Goal: Information Seeking & Learning: Learn about a topic

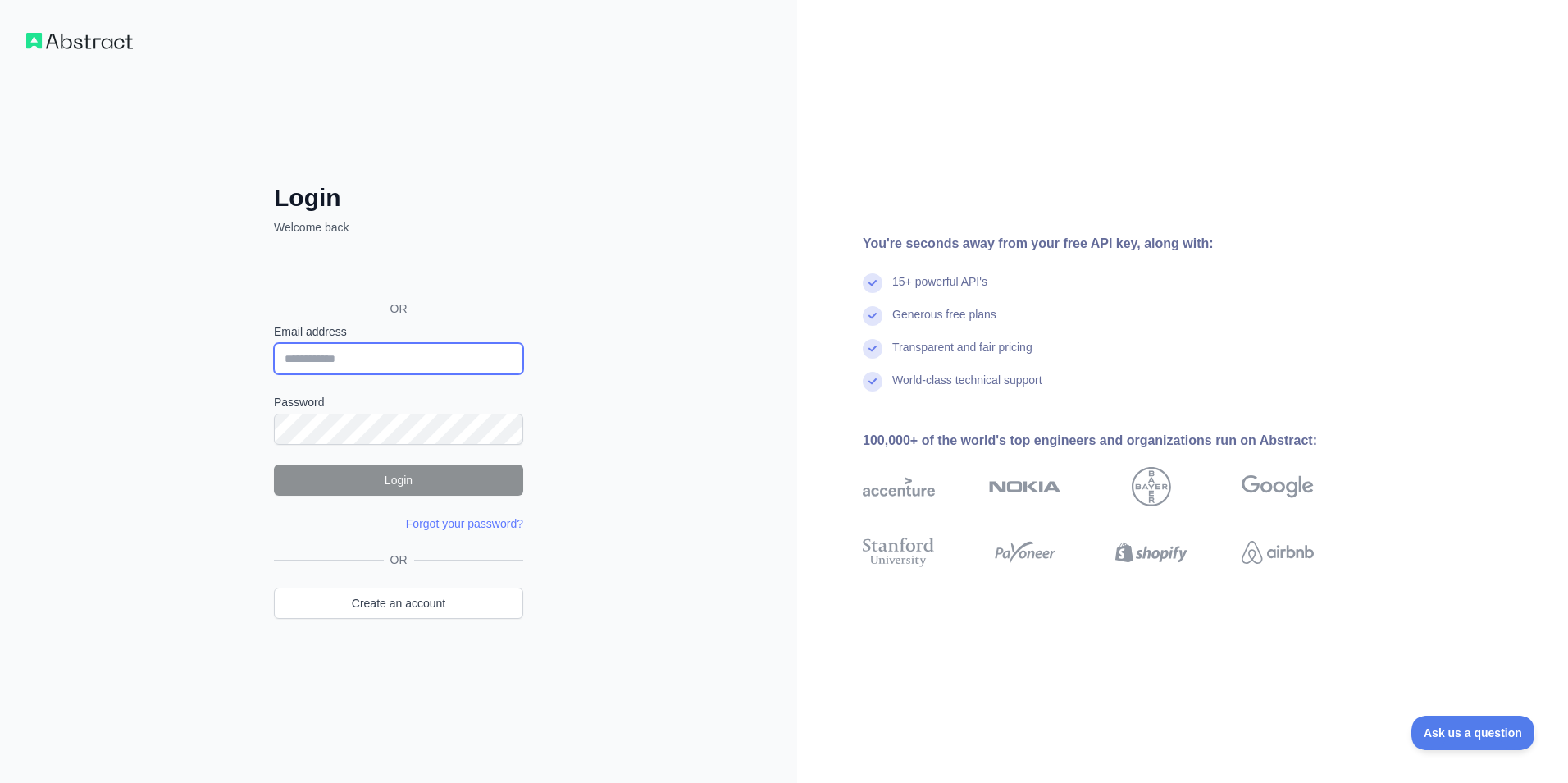
click at [349, 370] on input "Email address" at bounding box center [398, 358] width 249 height 31
paste input "**********"
type input "**********"
click at [402, 482] on button "Login" at bounding box center [398, 479] width 249 height 31
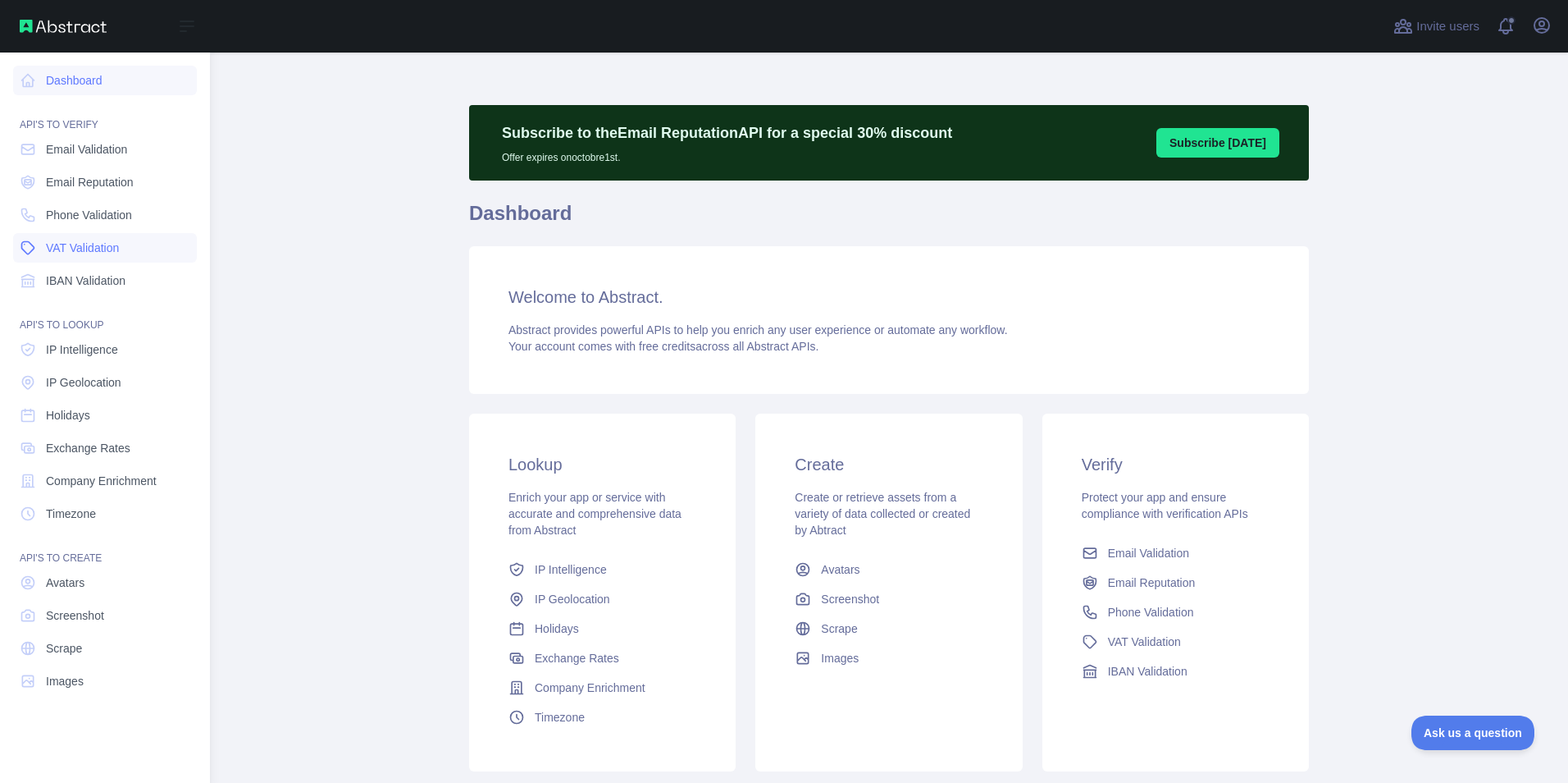
click at [111, 254] on span "VAT Validation" at bounding box center [82, 247] width 73 height 17
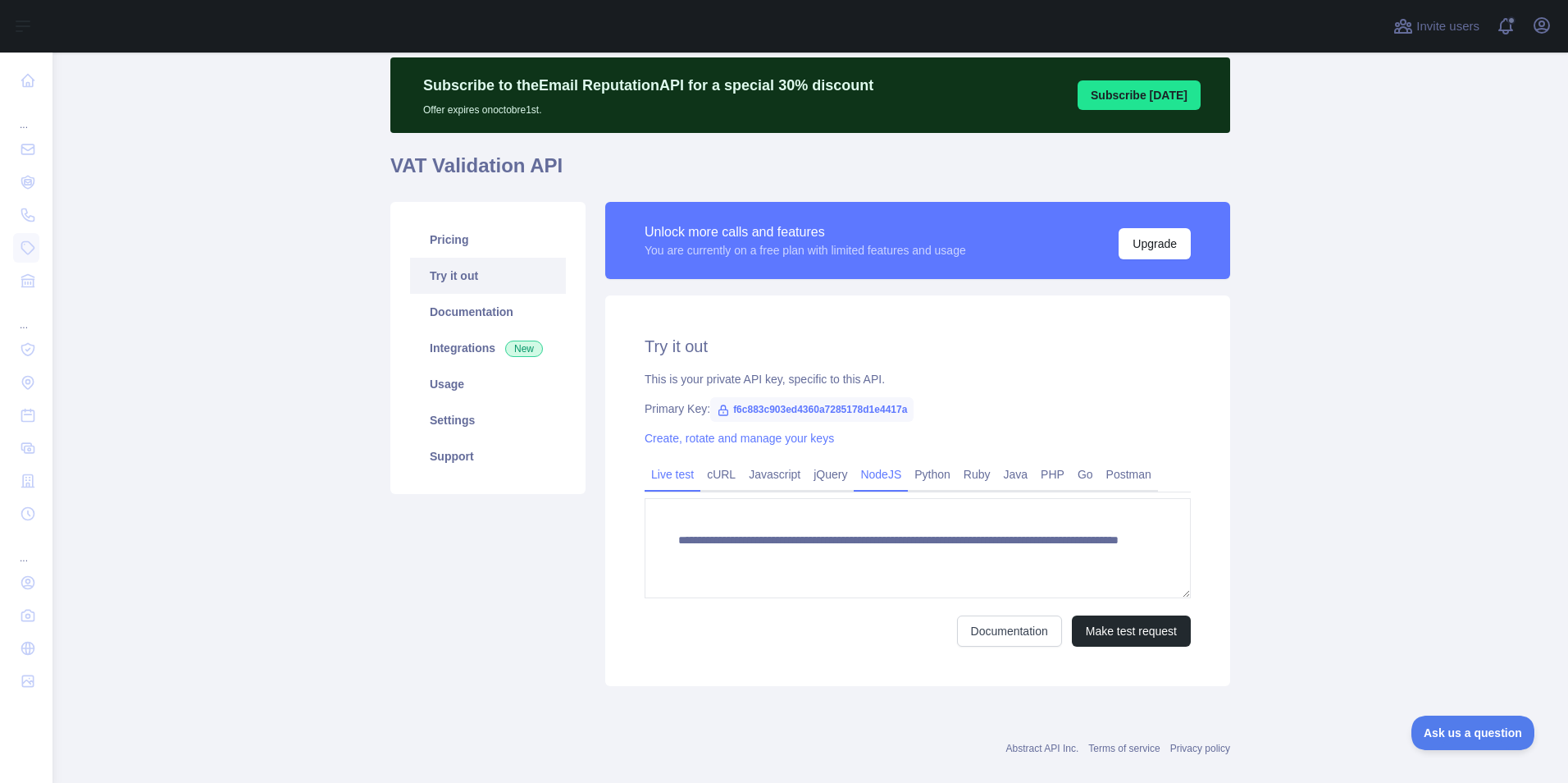
scroll to position [72, 0]
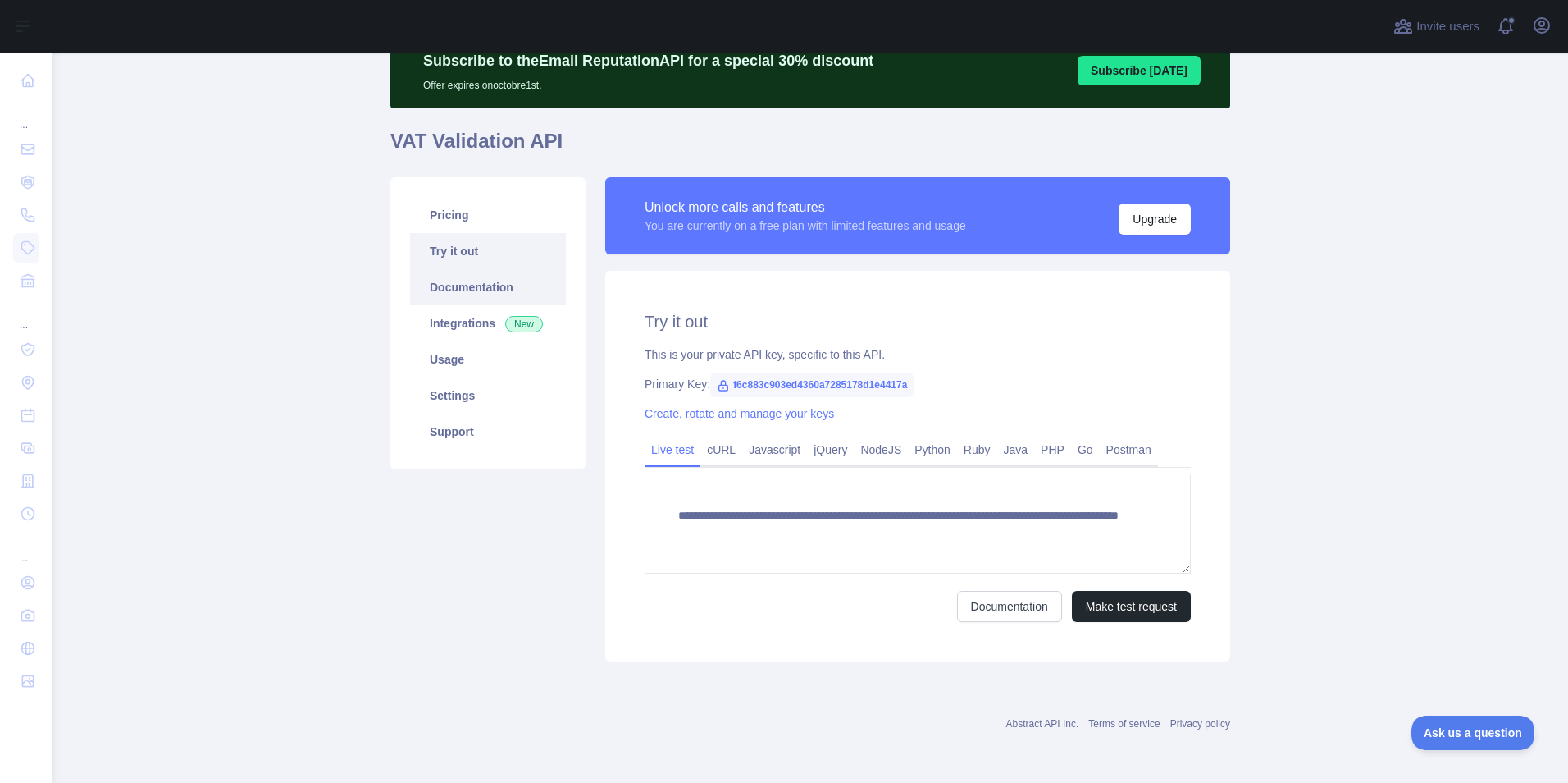
click at [462, 284] on link "Documentation" at bounding box center [487, 287] width 156 height 36
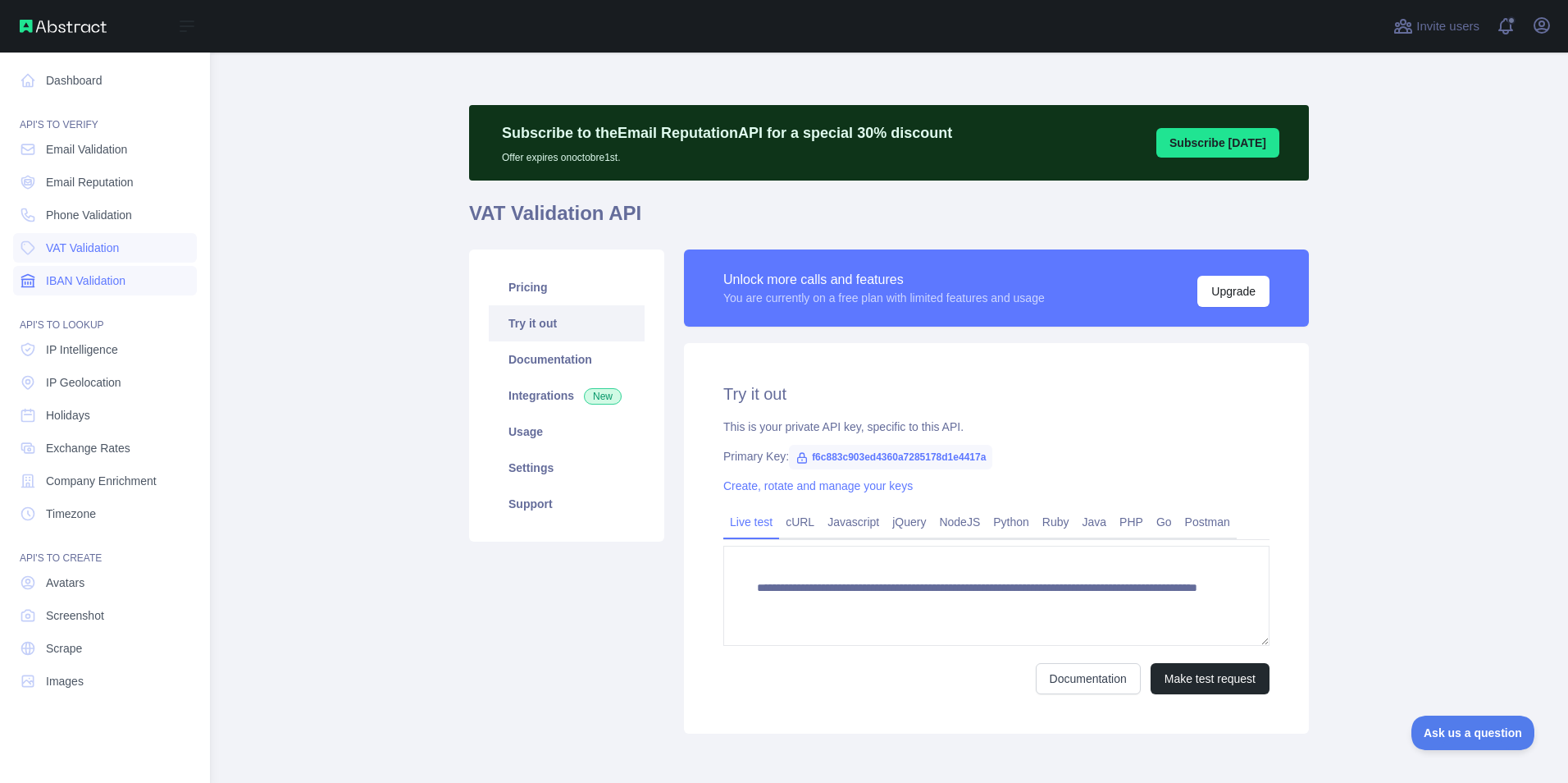
click at [78, 284] on span "IBAN Validation" at bounding box center [85, 281] width 79 height 17
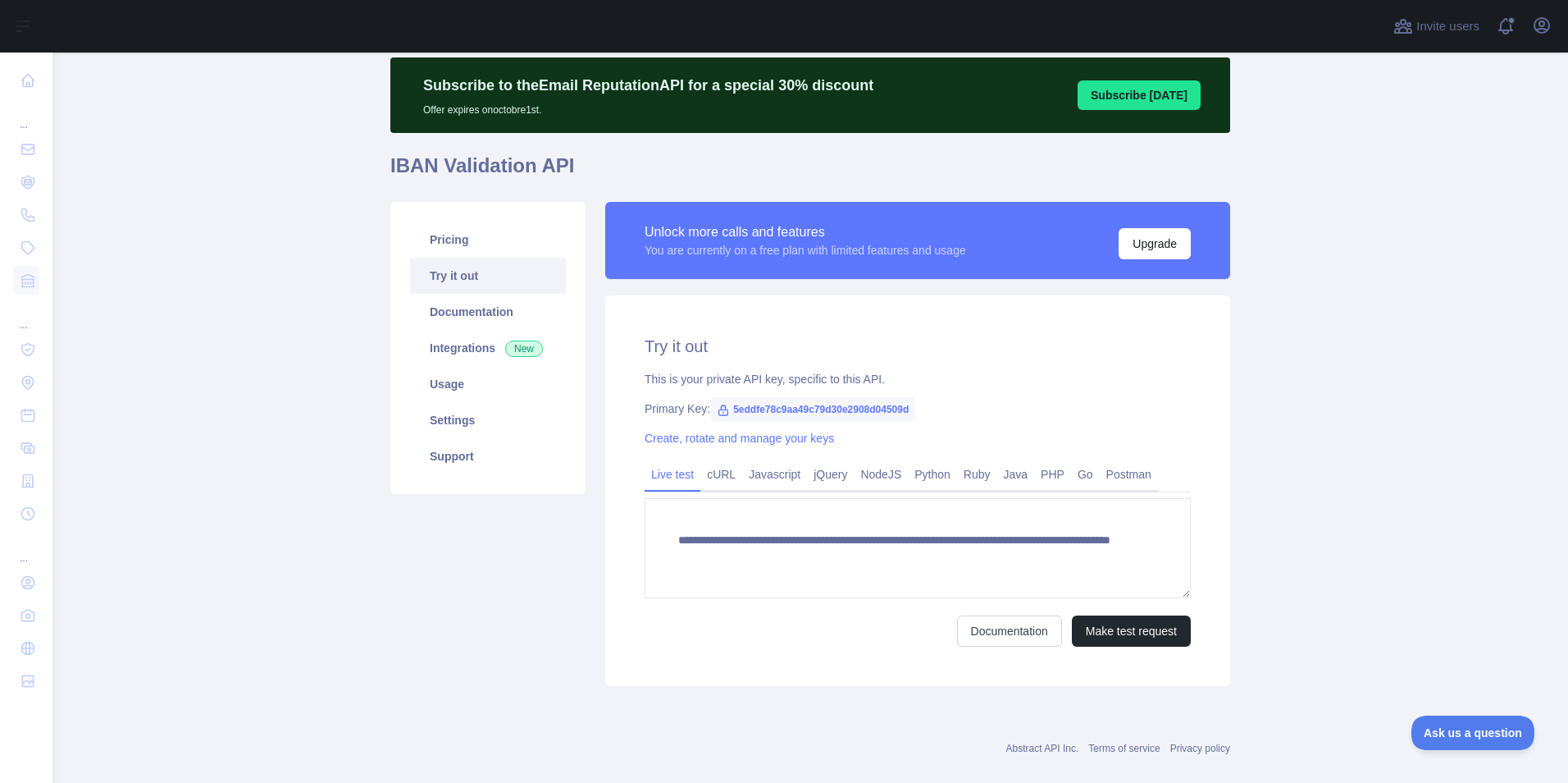
scroll to position [72, 0]
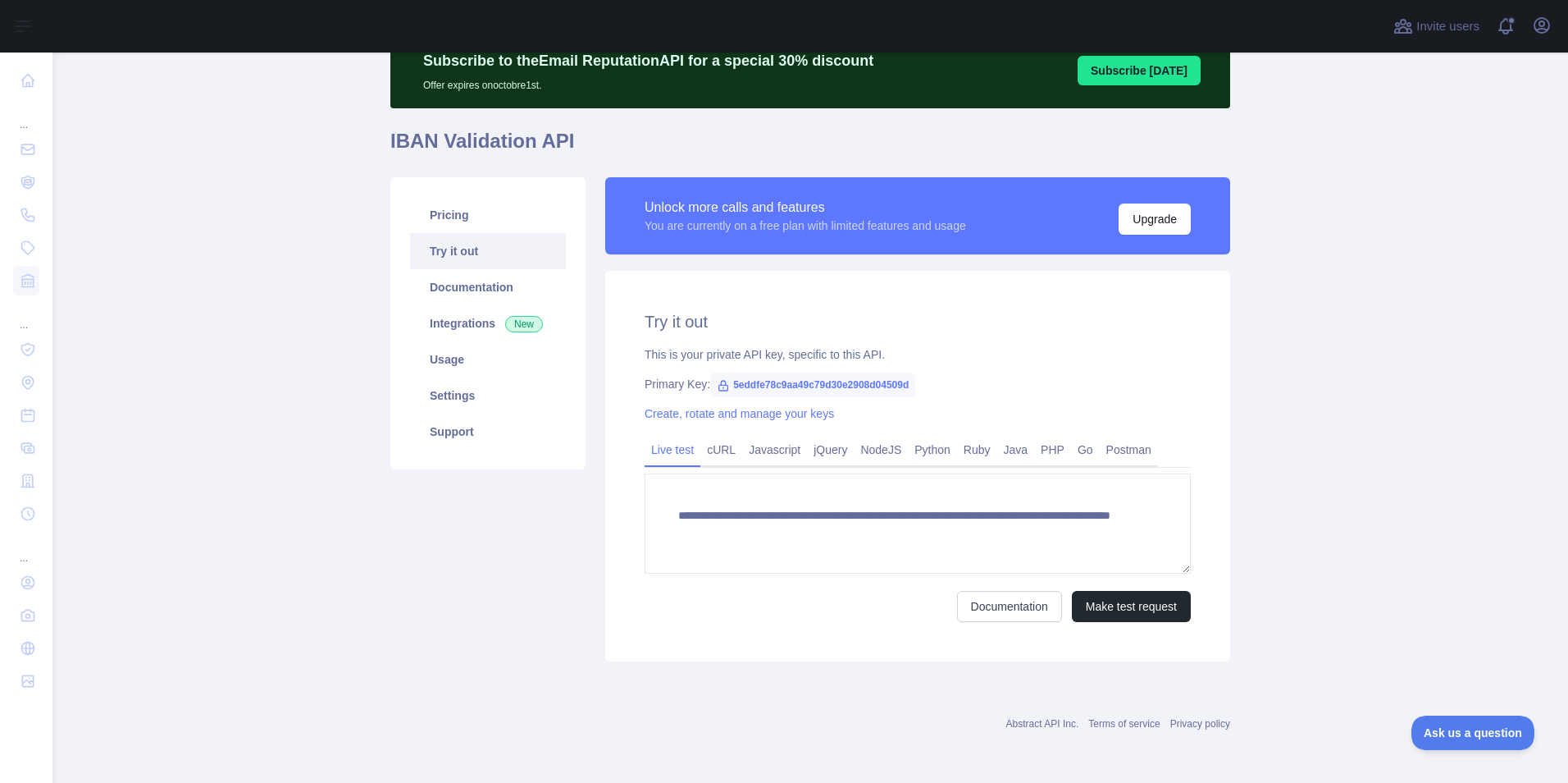
click at [1090, 211] on div "Unlock more calls and features You are currently on a free plan with limited fe…" at bounding box center [917, 215] width 546 height 38
click at [1135, 216] on button "Upgrade" at bounding box center [1154, 218] width 72 height 31
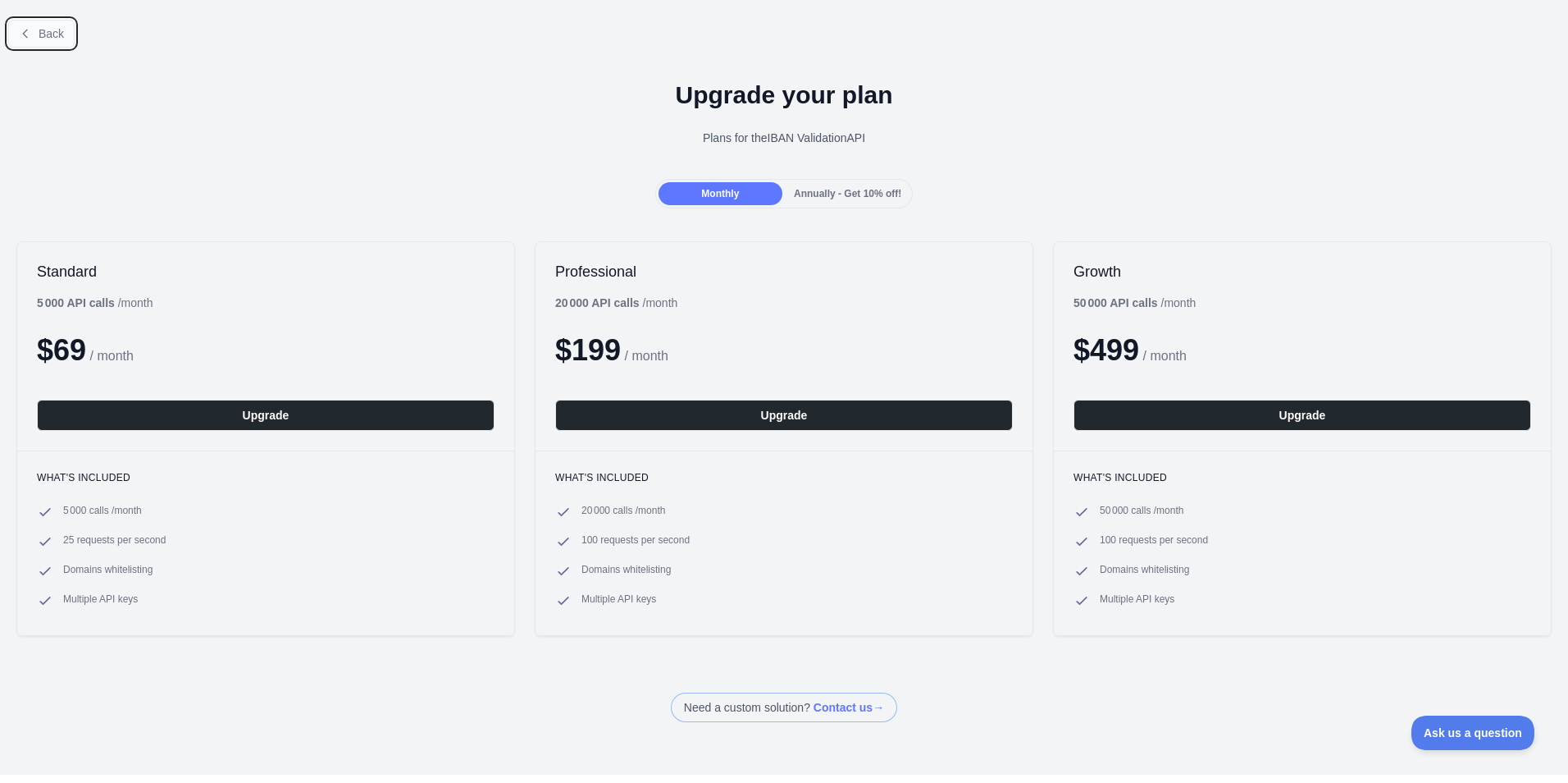
click at [36, 33] on button "Back" at bounding box center [41, 34] width 66 height 28
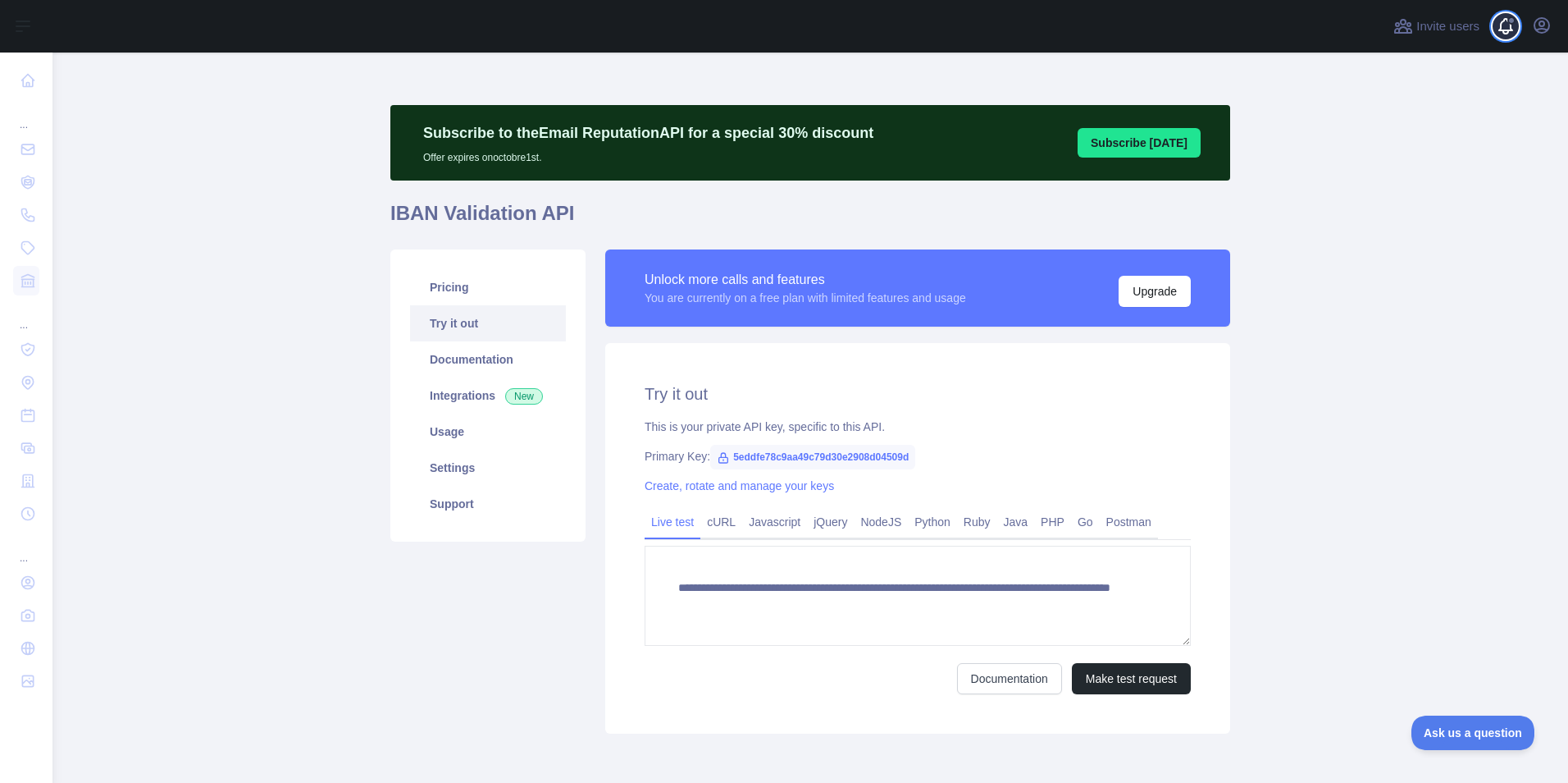
click at [1502, 28] on span at bounding box center [1511, 26] width 33 height 53
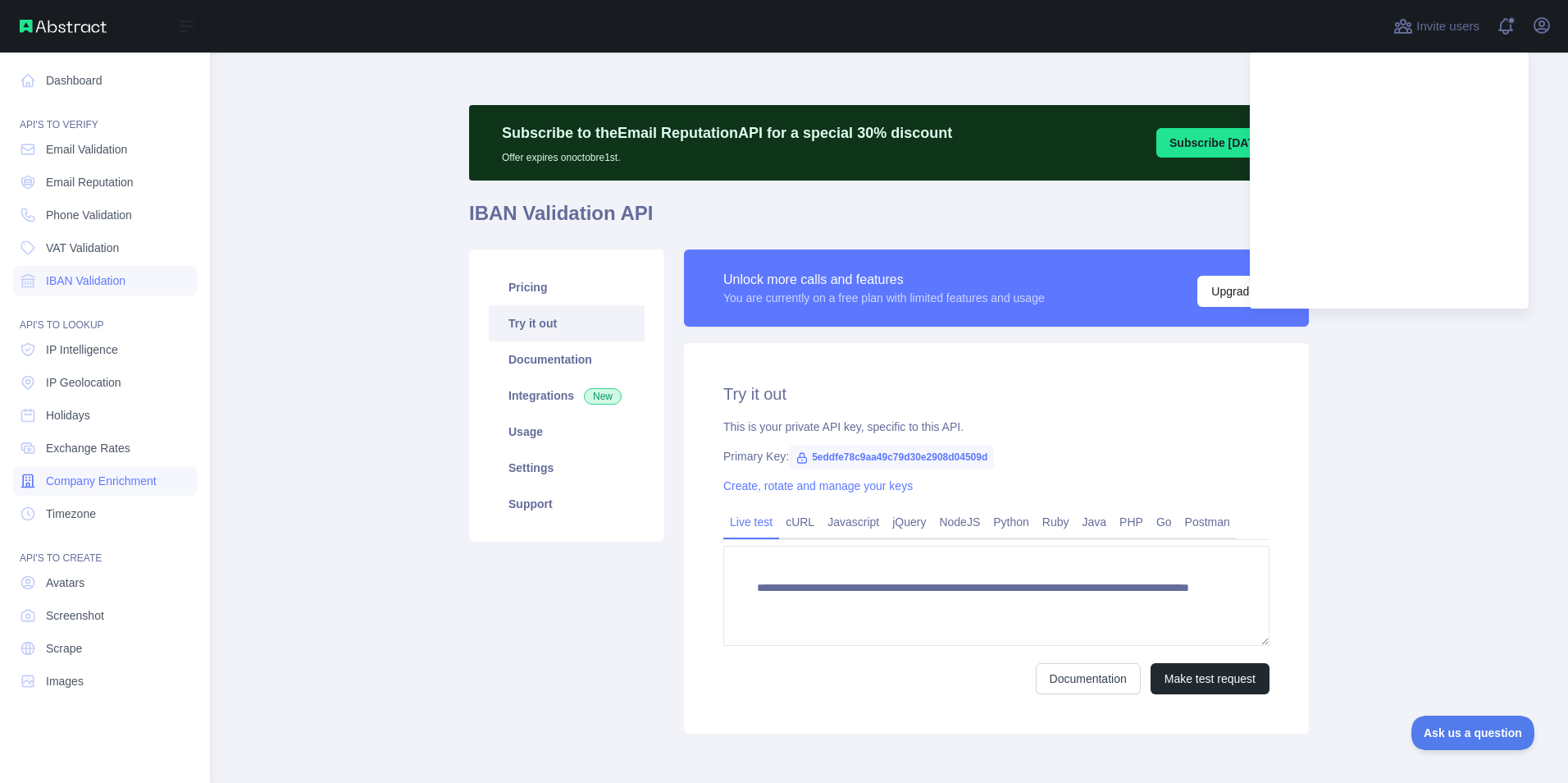
click at [78, 478] on span "Company Enrichment" at bounding box center [101, 480] width 111 height 17
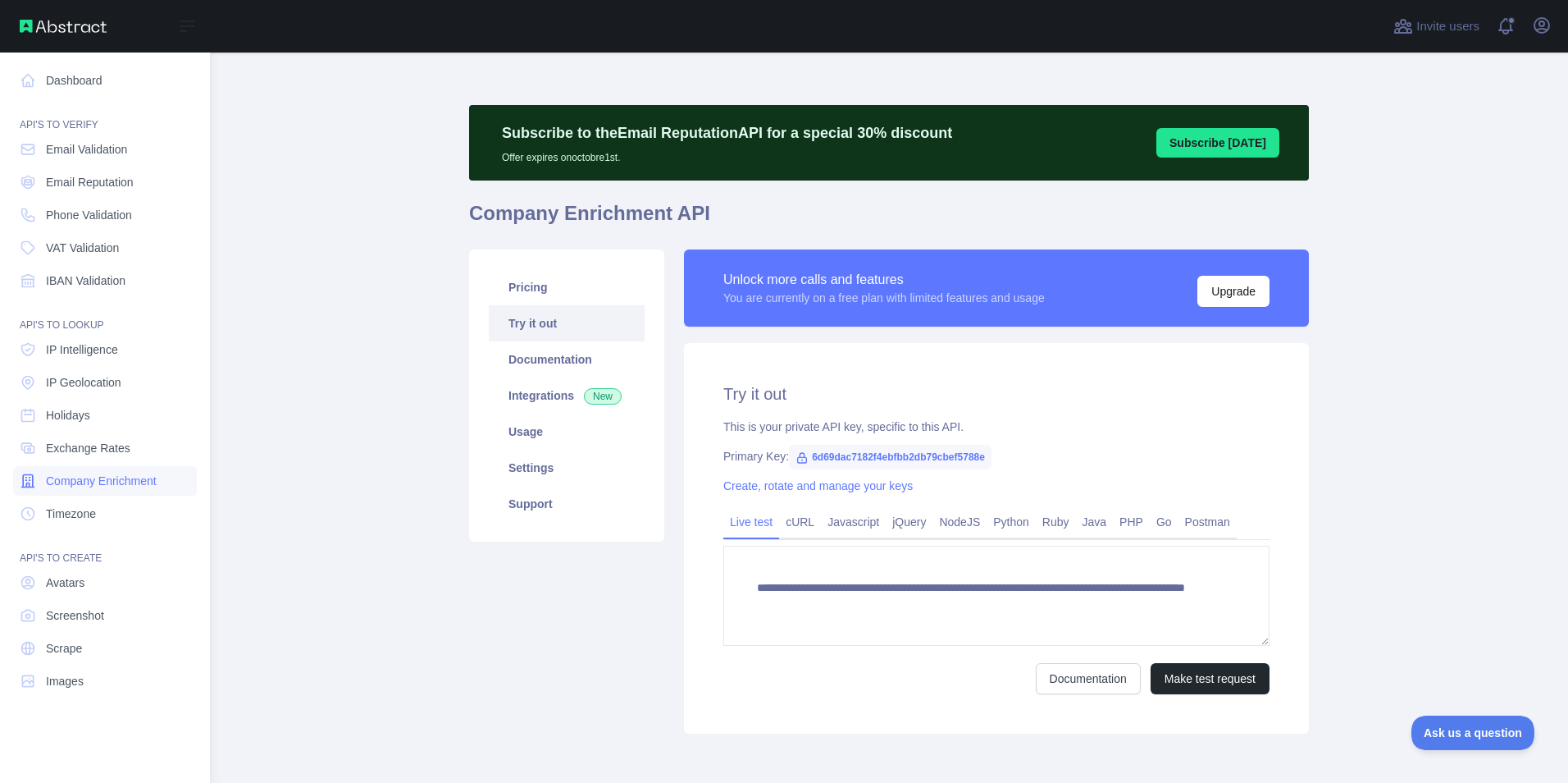
click at [78, 478] on span "Company Enrichment" at bounding box center [101, 480] width 111 height 17
click at [78, 435] on link "Exchange Rates" at bounding box center [104, 449] width 183 height 30
click at [83, 416] on span "Holidays" at bounding box center [67, 415] width 45 height 17
click at [83, 388] on span "IP Geolocation" at bounding box center [83, 382] width 75 height 17
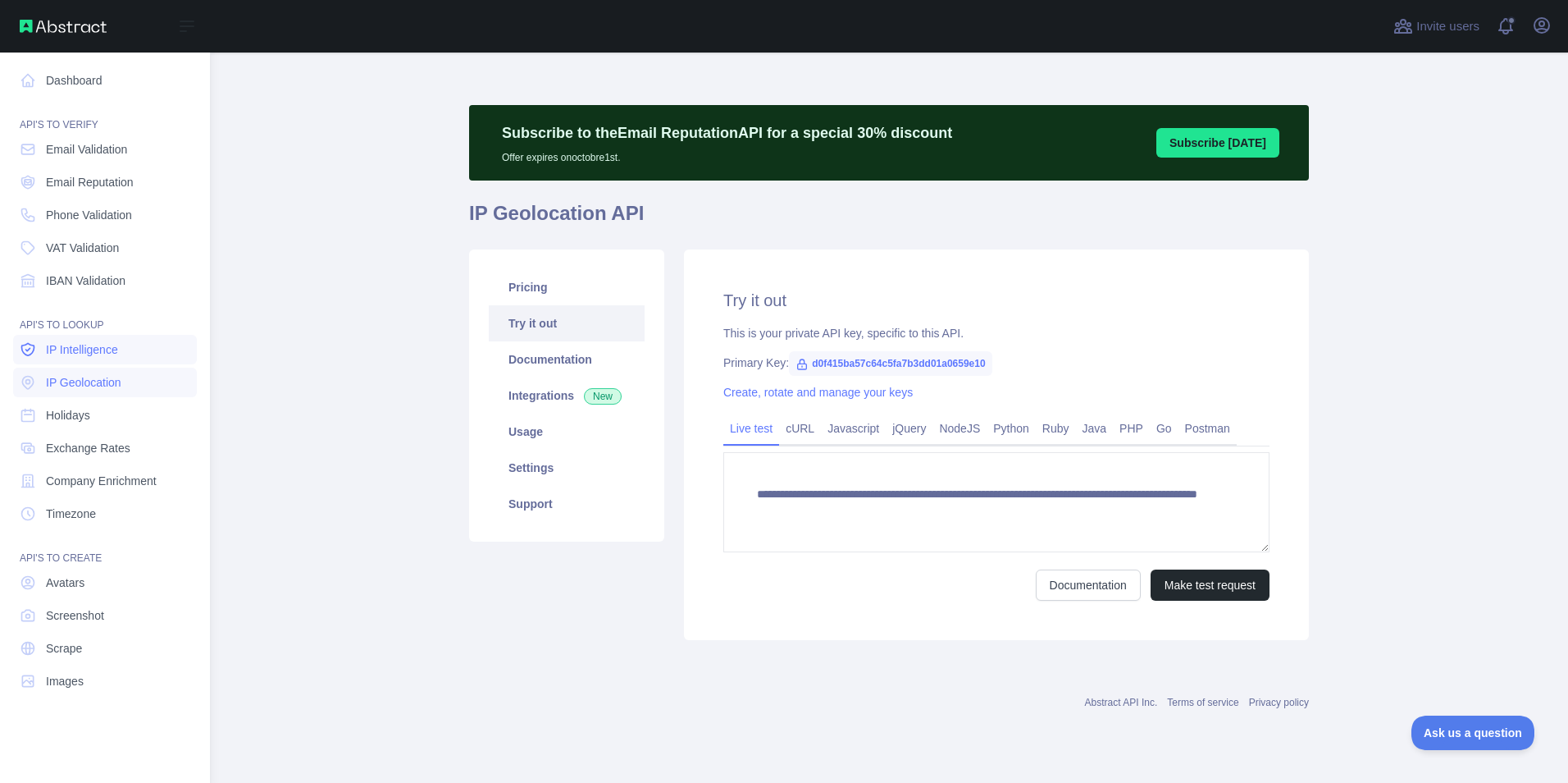
click at [92, 347] on span "IP Intelligence" at bounding box center [81, 349] width 72 height 17
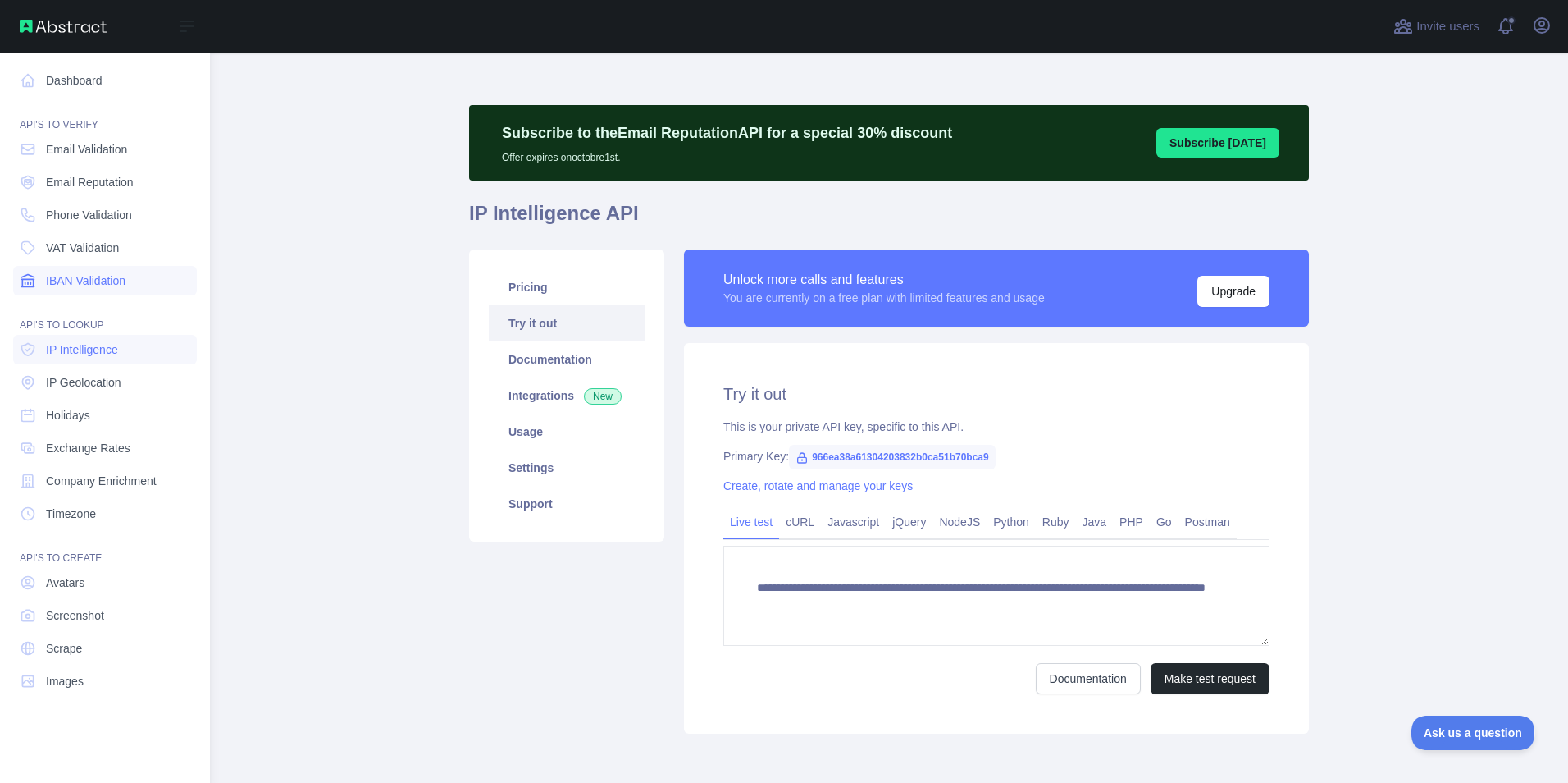
click at [91, 278] on span "IBAN Validation" at bounding box center [85, 281] width 79 height 17
click at [92, 246] on span "VAT Validation" at bounding box center [82, 247] width 73 height 17
click at [90, 226] on link "Phone Validation" at bounding box center [104, 215] width 183 height 30
click at [92, 188] on span "Email Reputation" at bounding box center [89, 182] width 87 height 17
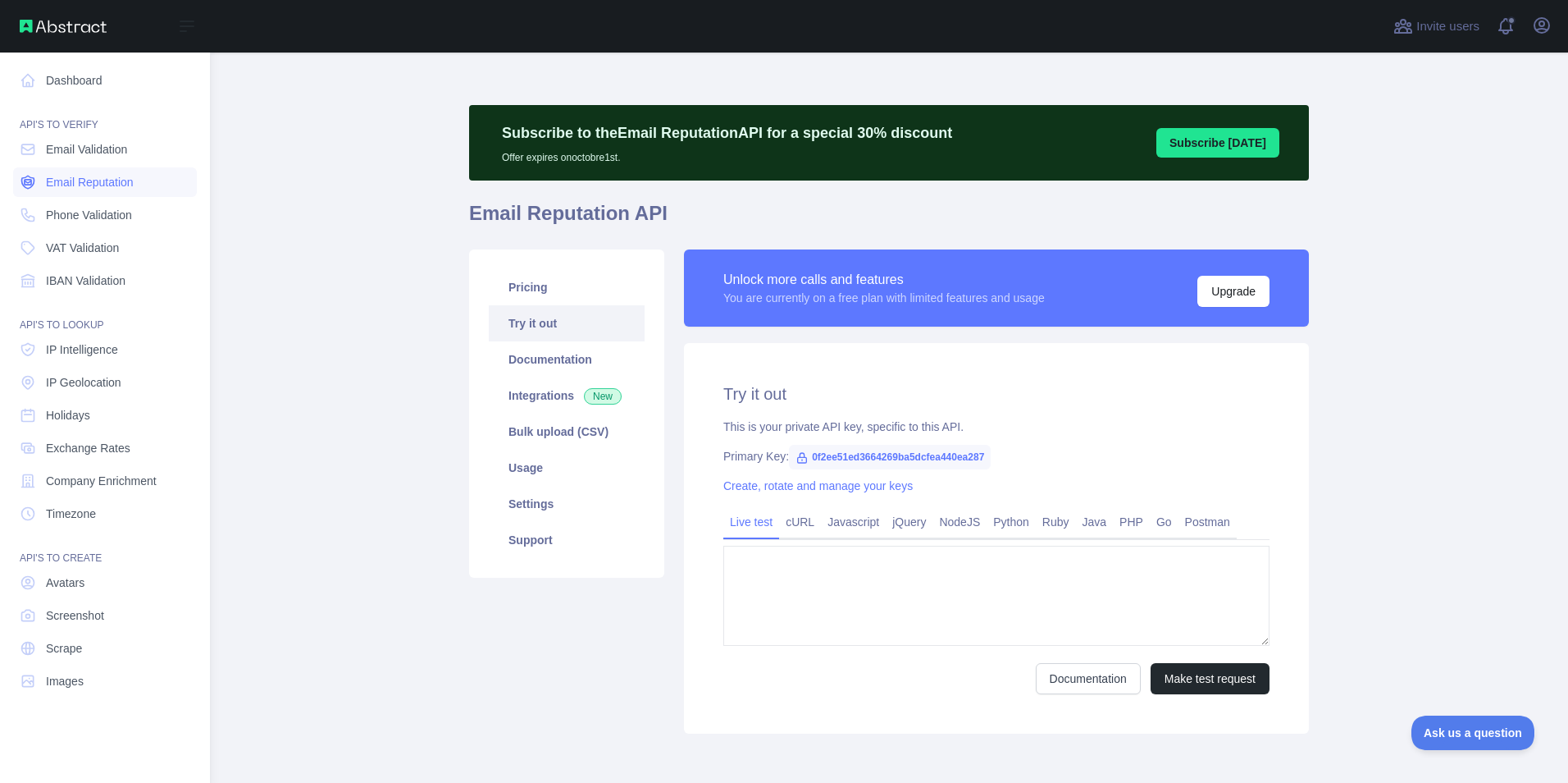
type textarea "**********"
click at [92, 150] on span "Email Validation" at bounding box center [86, 149] width 81 height 17
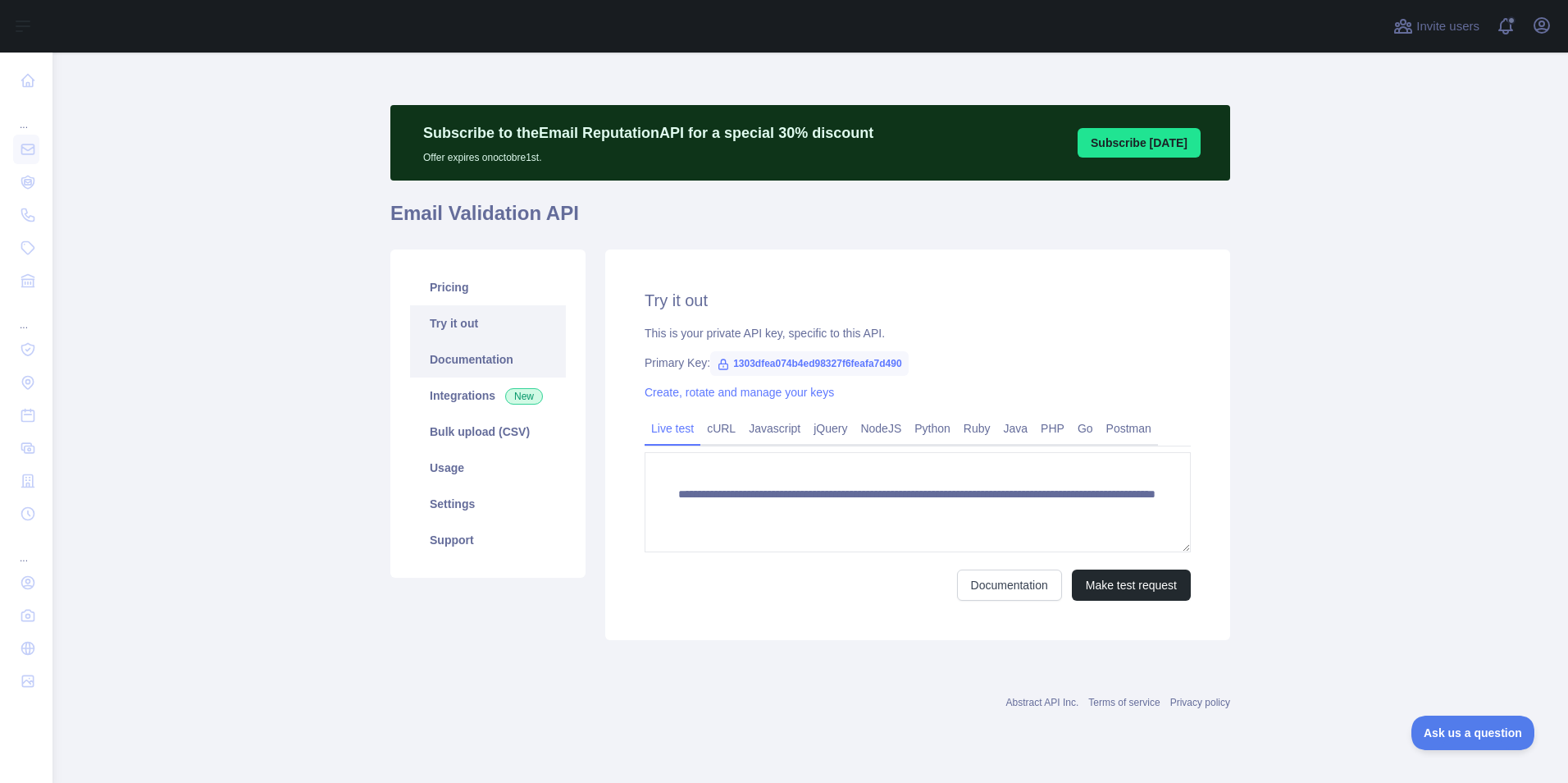
click at [493, 370] on link "Documentation" at bounding box center [487, 359] width 156 height 36
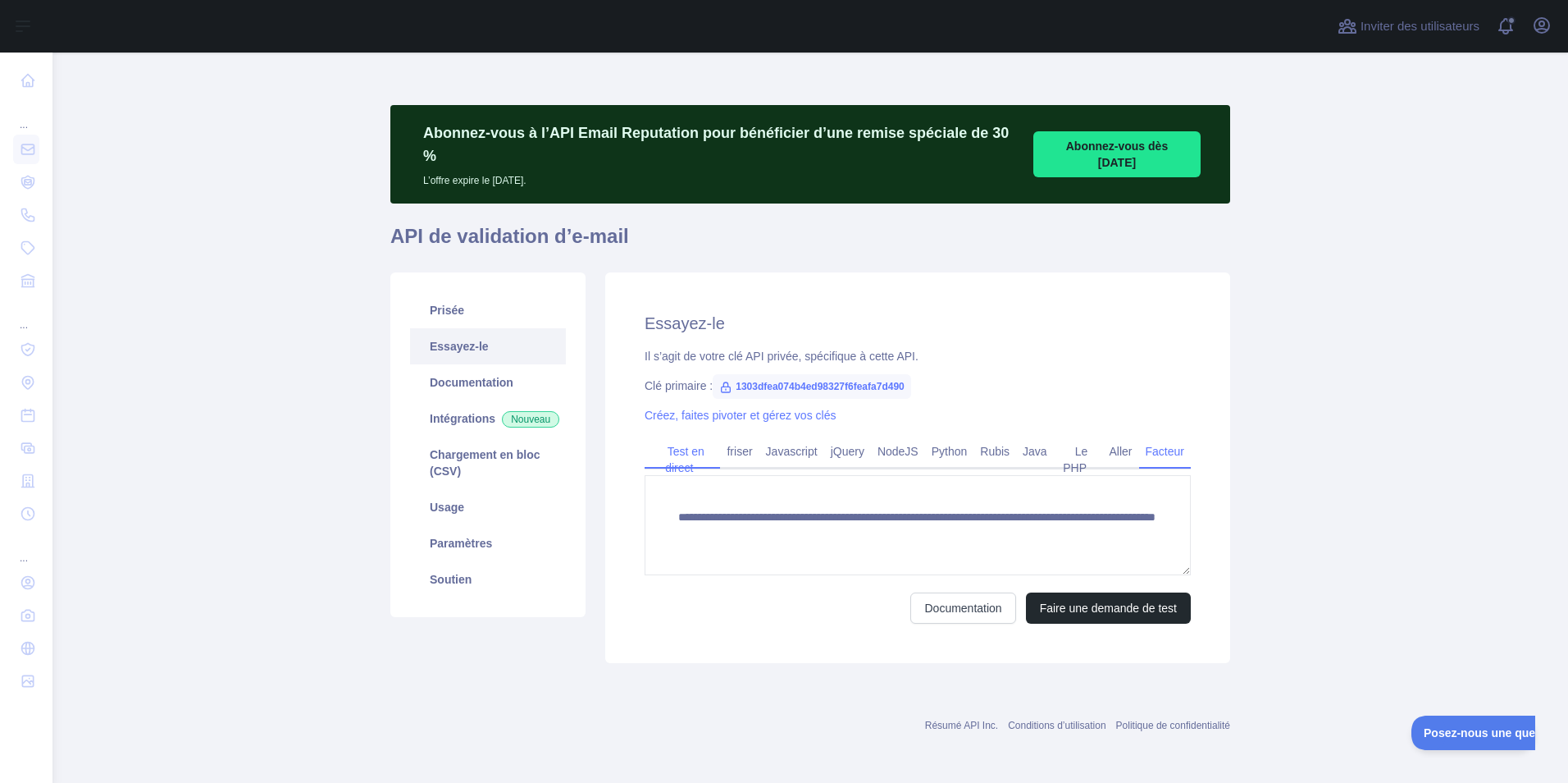
click at [1182, 439] on link "Facteur" at bounding box center [1165, 452] width 52 height 26
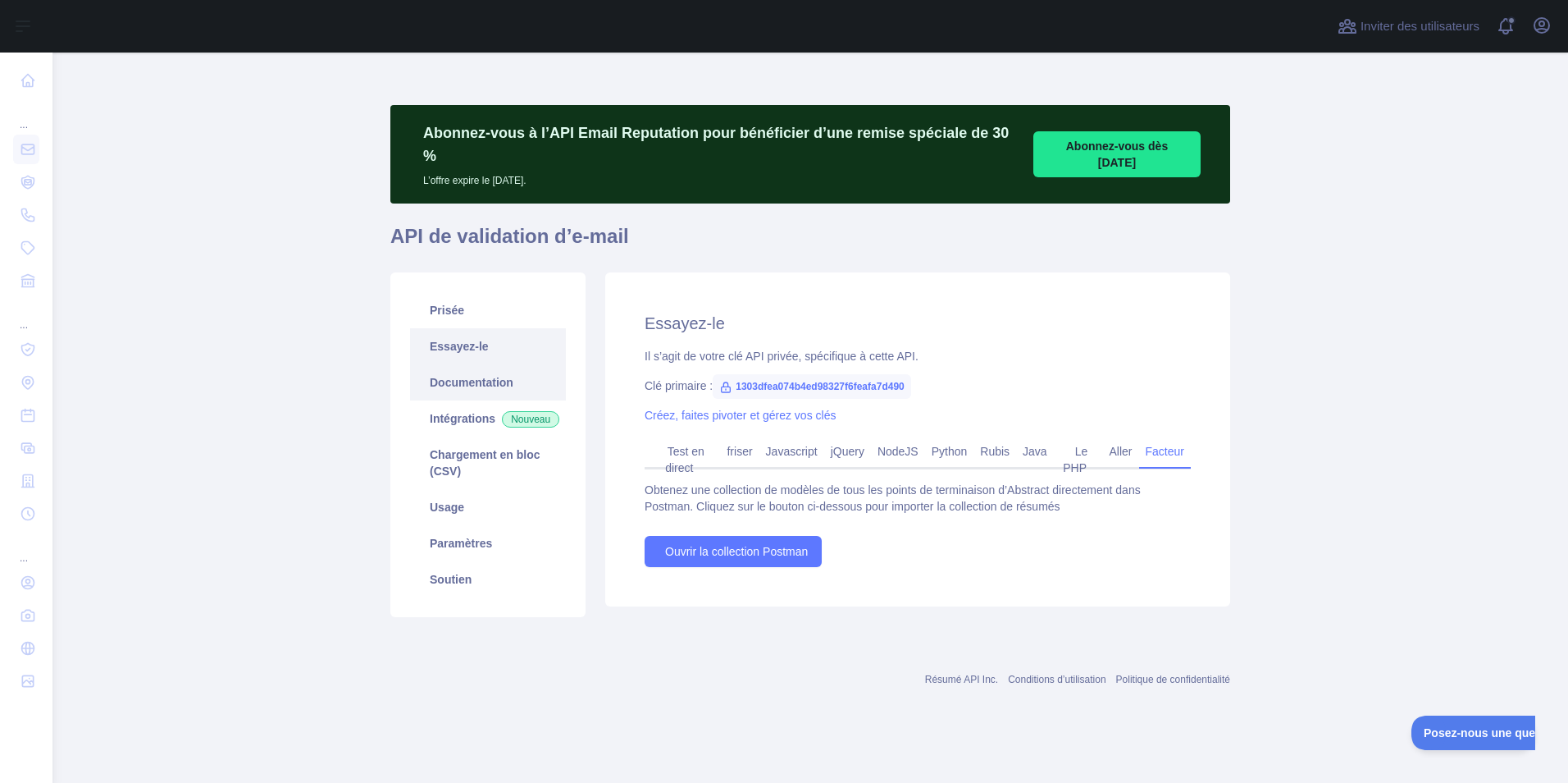
click at [520, 364] on link "Documentation" at bounding box center [487, 382] width 156 height 36
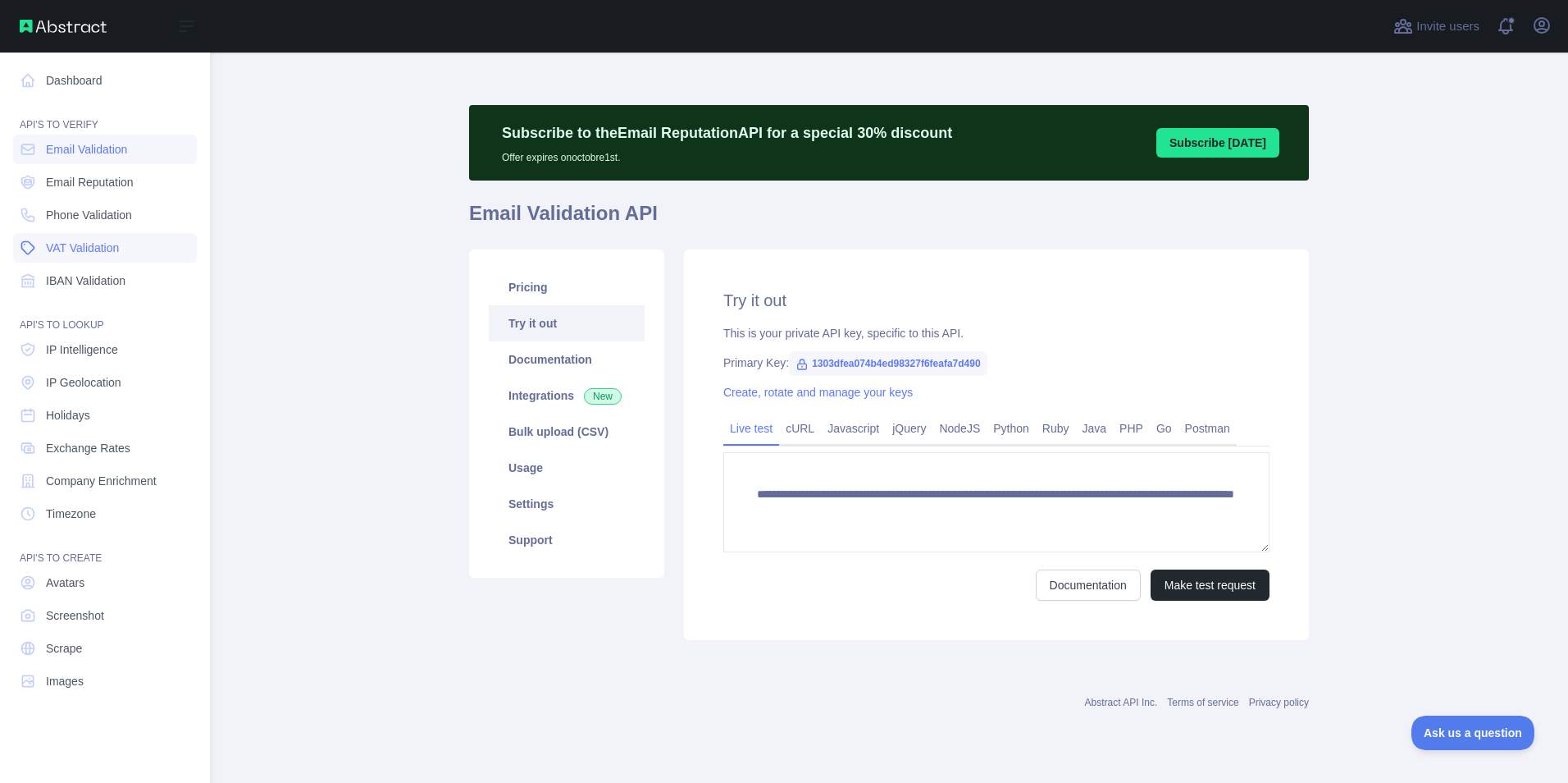
click at [111, 256] on link "VAT Validation" at bounding box center [104, 248] width 183 height 30
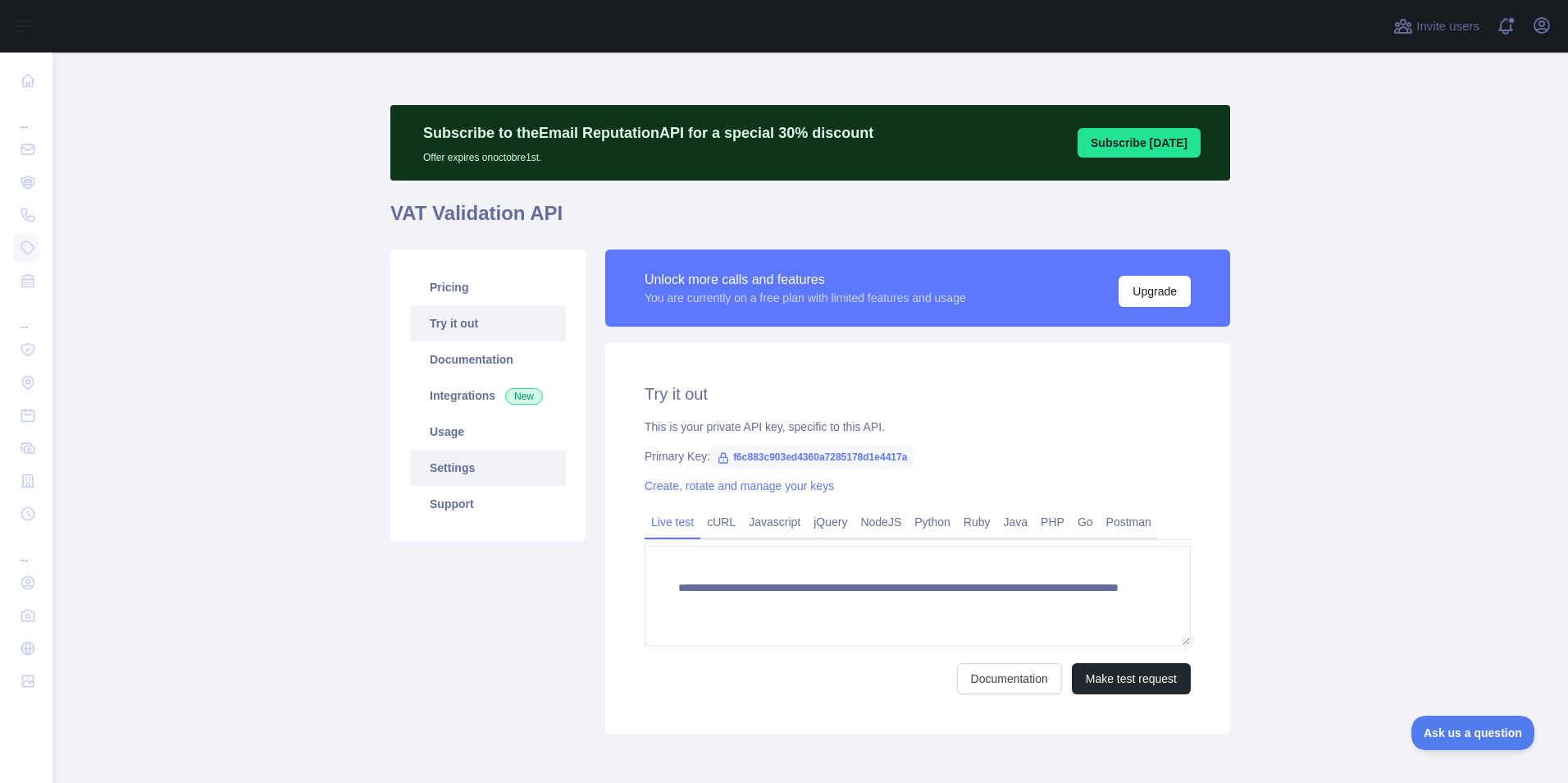
click at [462, 472] on link "Settings" at bounding box center [487, 467] width 156 height 36
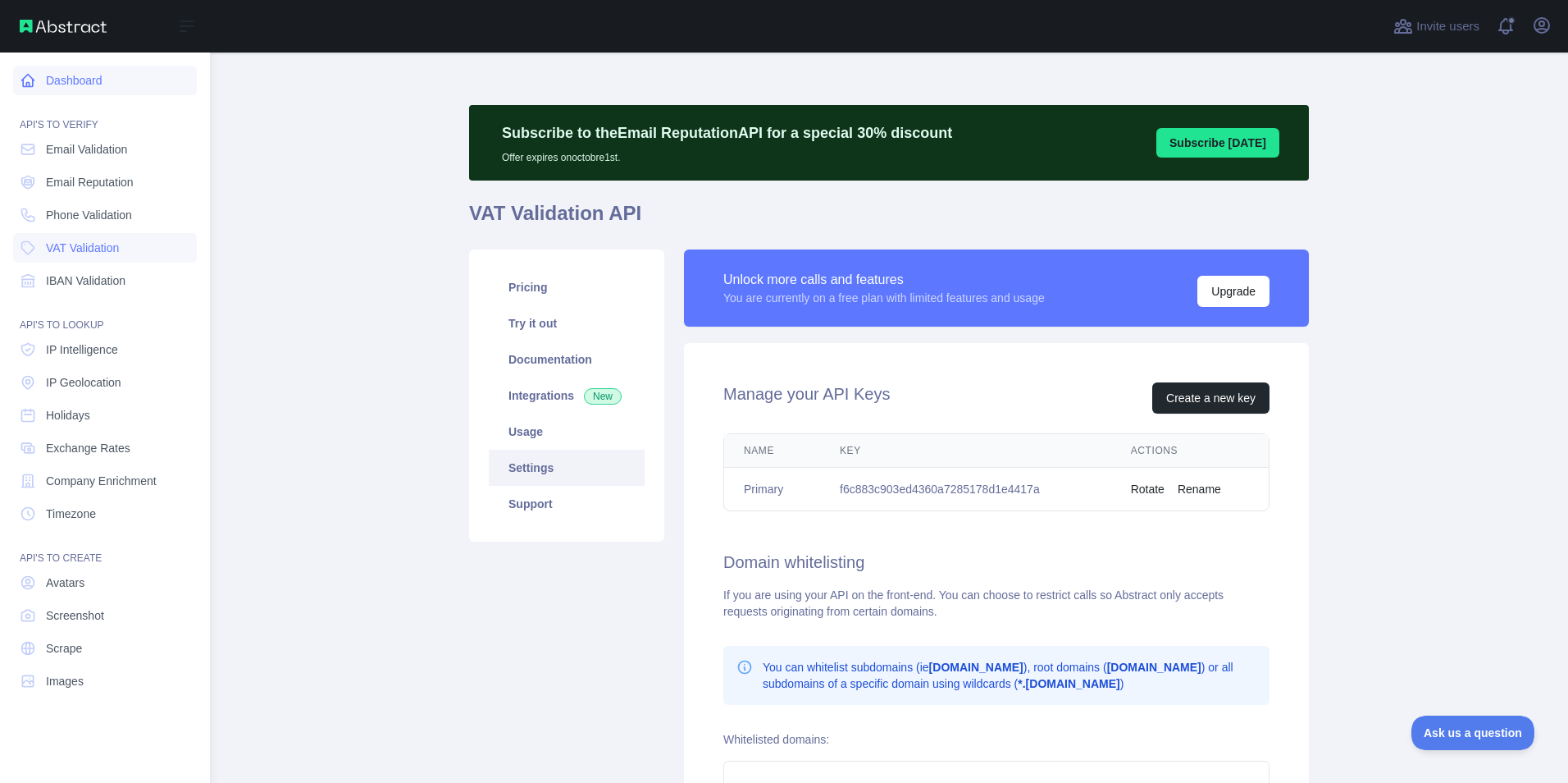
click at [78, 78] on link "Dashboard" at bounding box center [104, 80] width 183 height 30
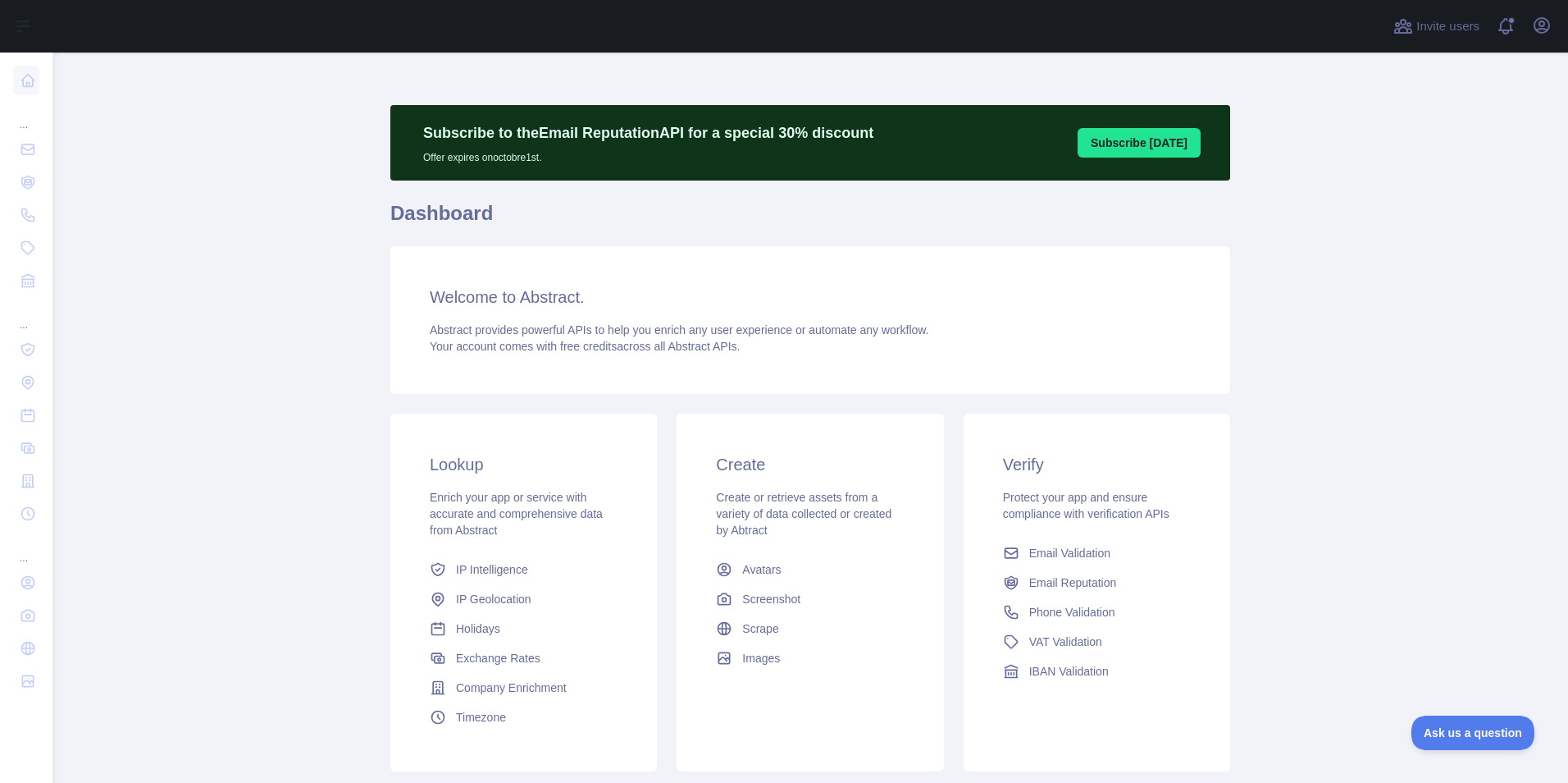
drag, startPoint x: 1448, startPoint y: 1, endPoint x: 1296, endPoint y: 590, distance: 608.3
click at [1296, 590] on main "Subscribe to the Email Reputation API for a special 30 % discount Offer expires…" at bounding box center [810, 418] width 1515 height 730
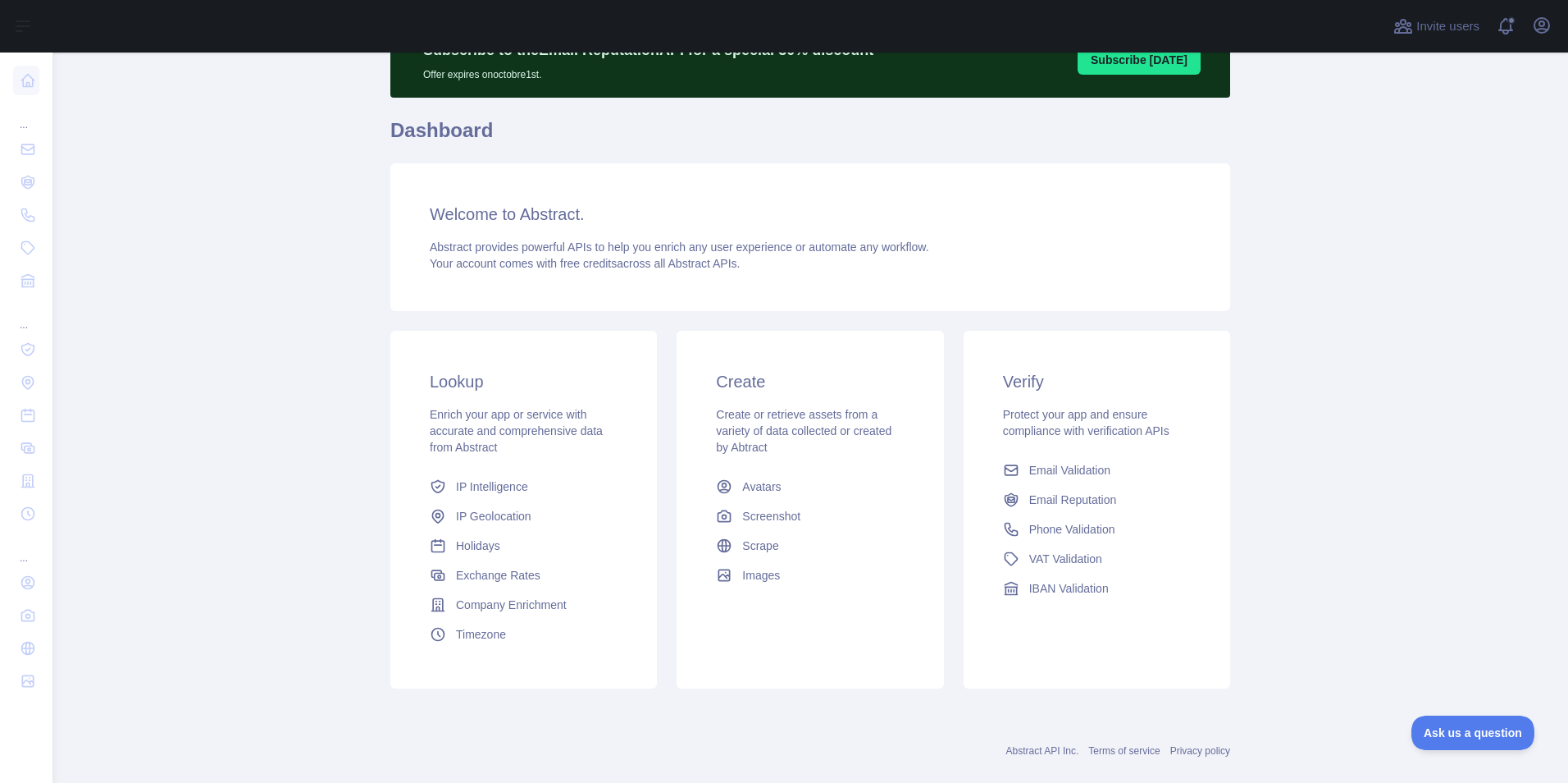
scroll to position [110, 0]
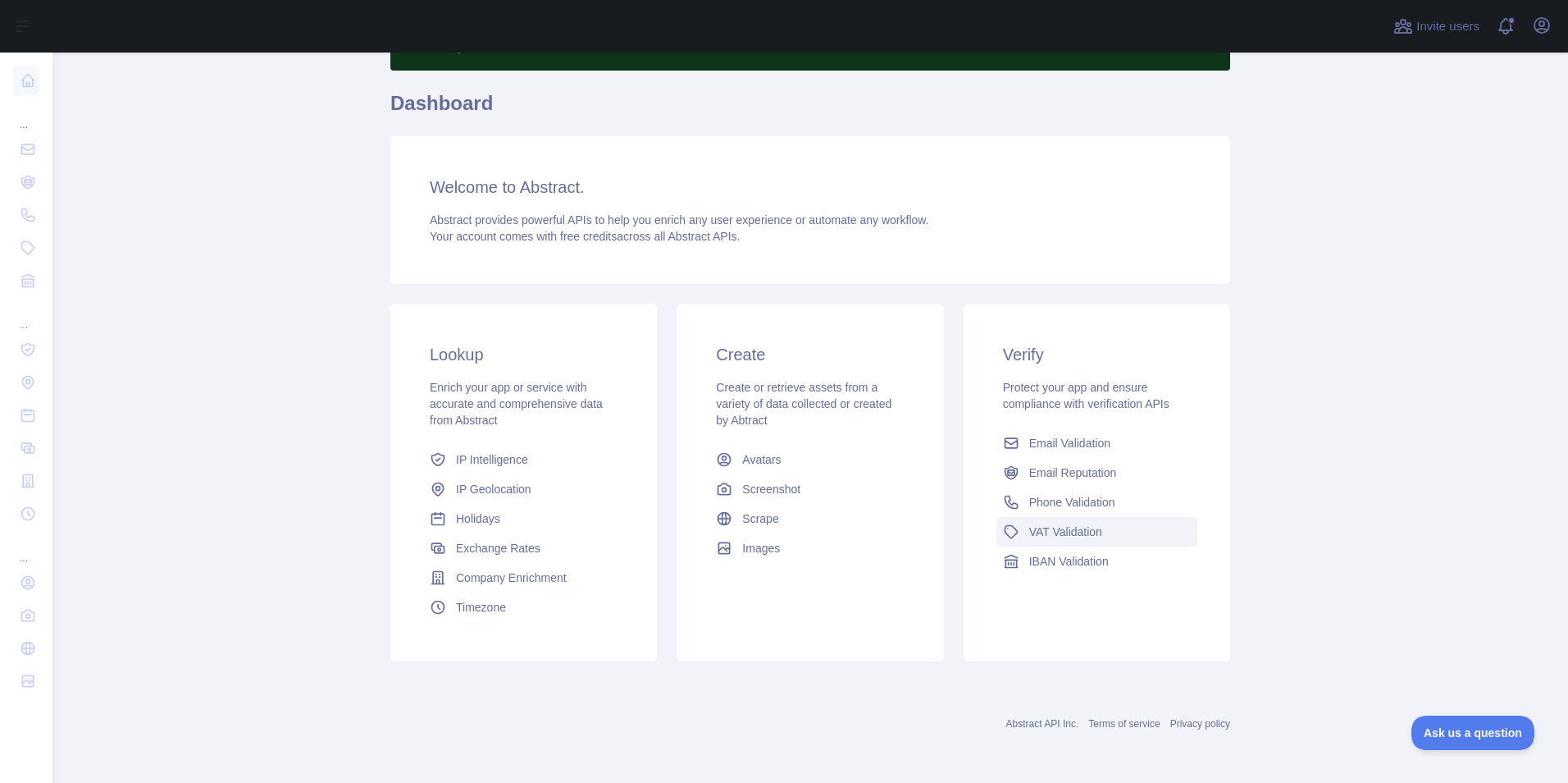
click at [1085, 532] on span "VAT Validation" at bounding box center [1066, 532] width 73 height 17
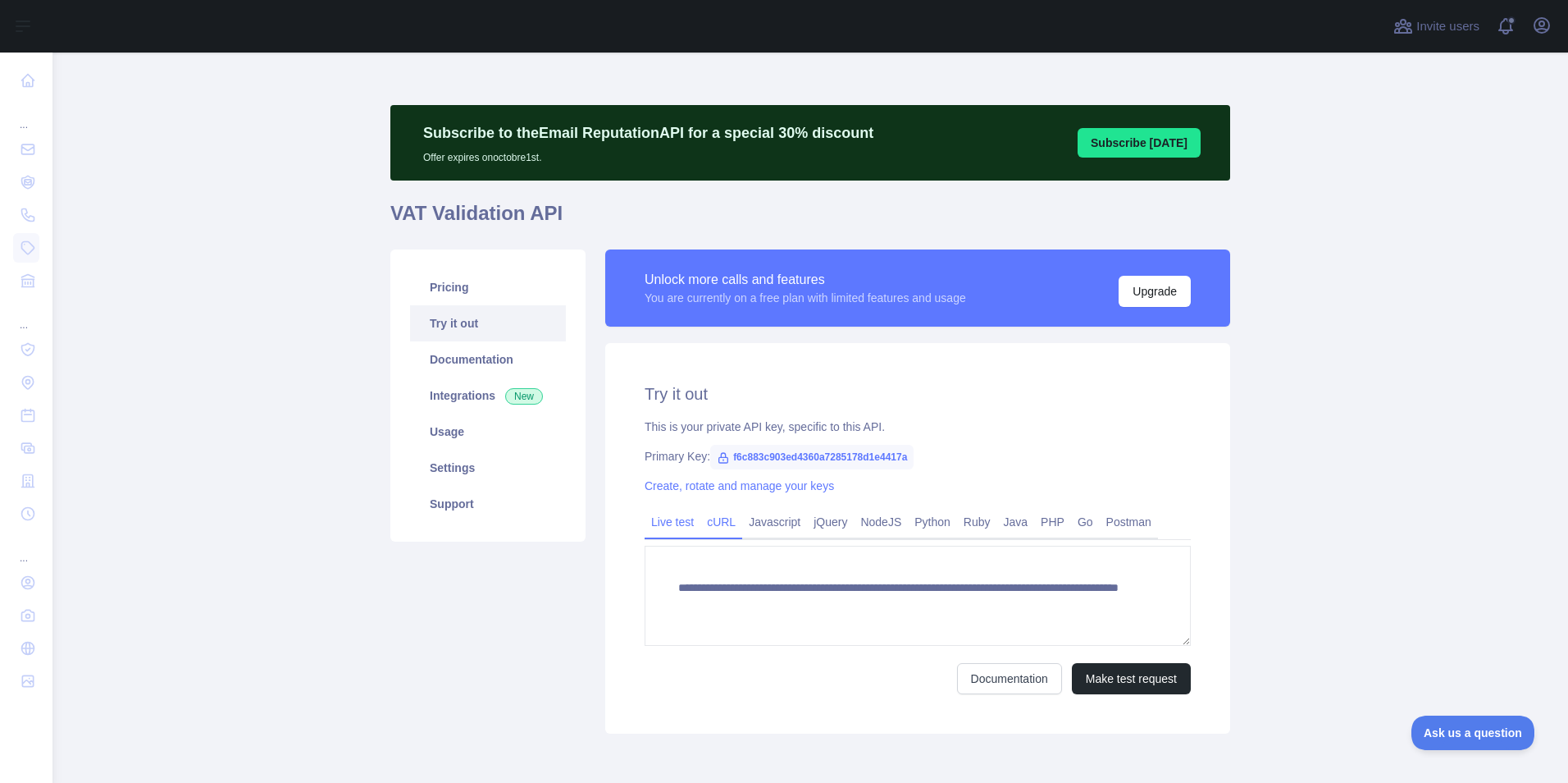
click at [715, 526] on link "cURL" at bounding box center [721, 522] width 42 height 26
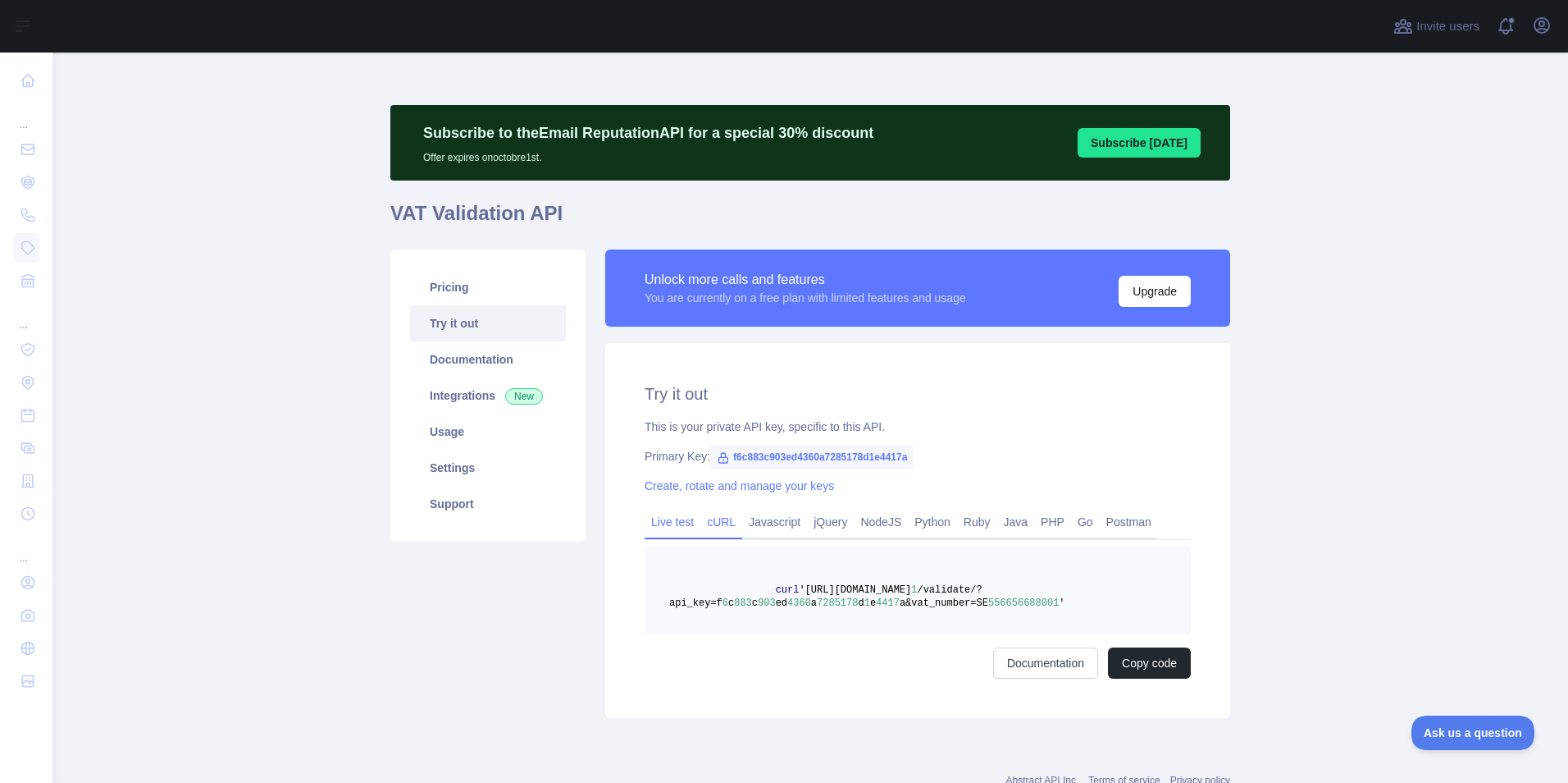
click at [664, 529] on link "Live test" at bounding box center [672, 522] width 56 height 26
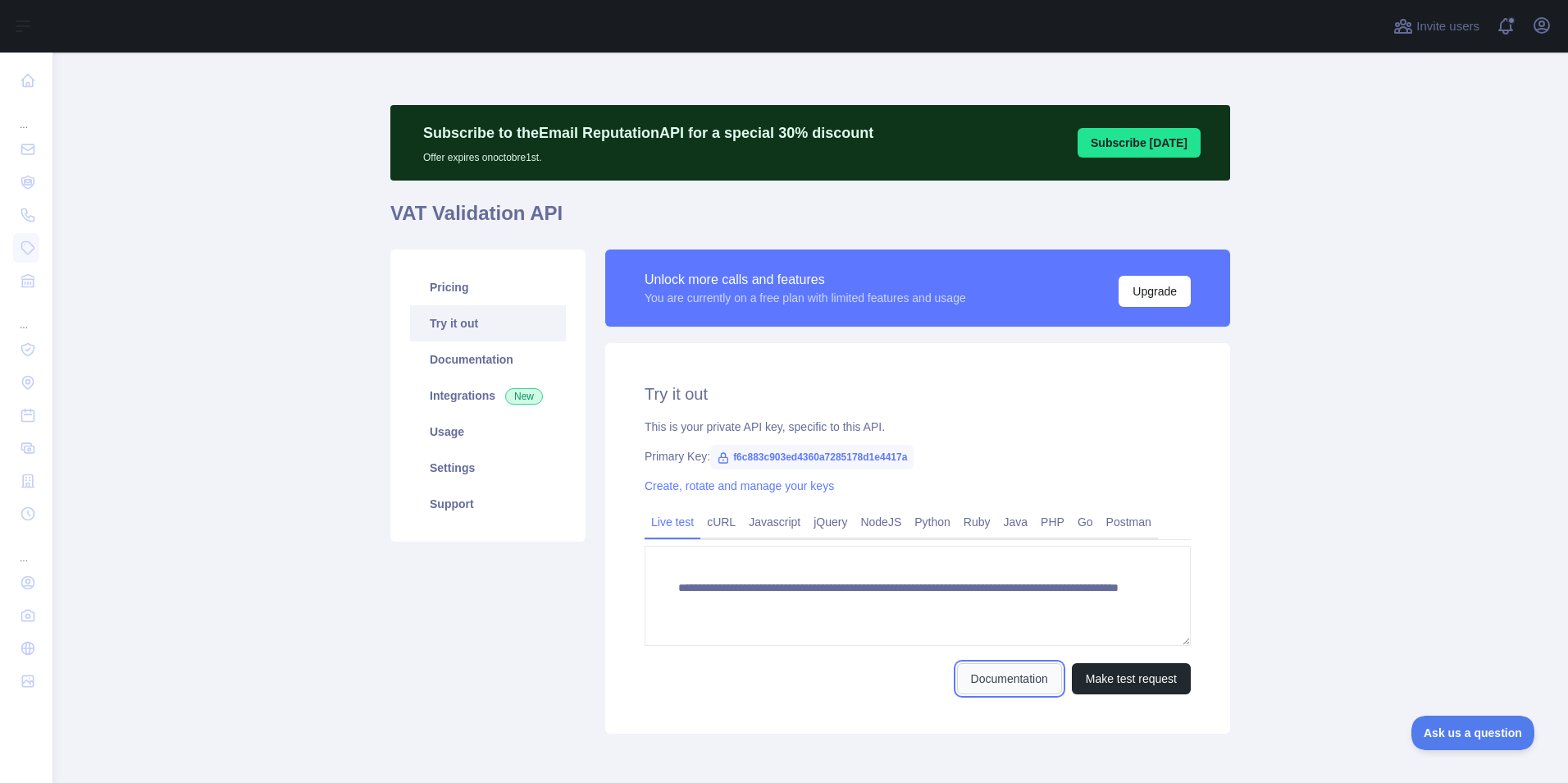
click at [1027, 675] on link "Documentation" at bounding box center [1010, 678] width 105 height 31
click at [782, 523] on link "Javascript" at bounding box center [774, 522] width 64 height 26
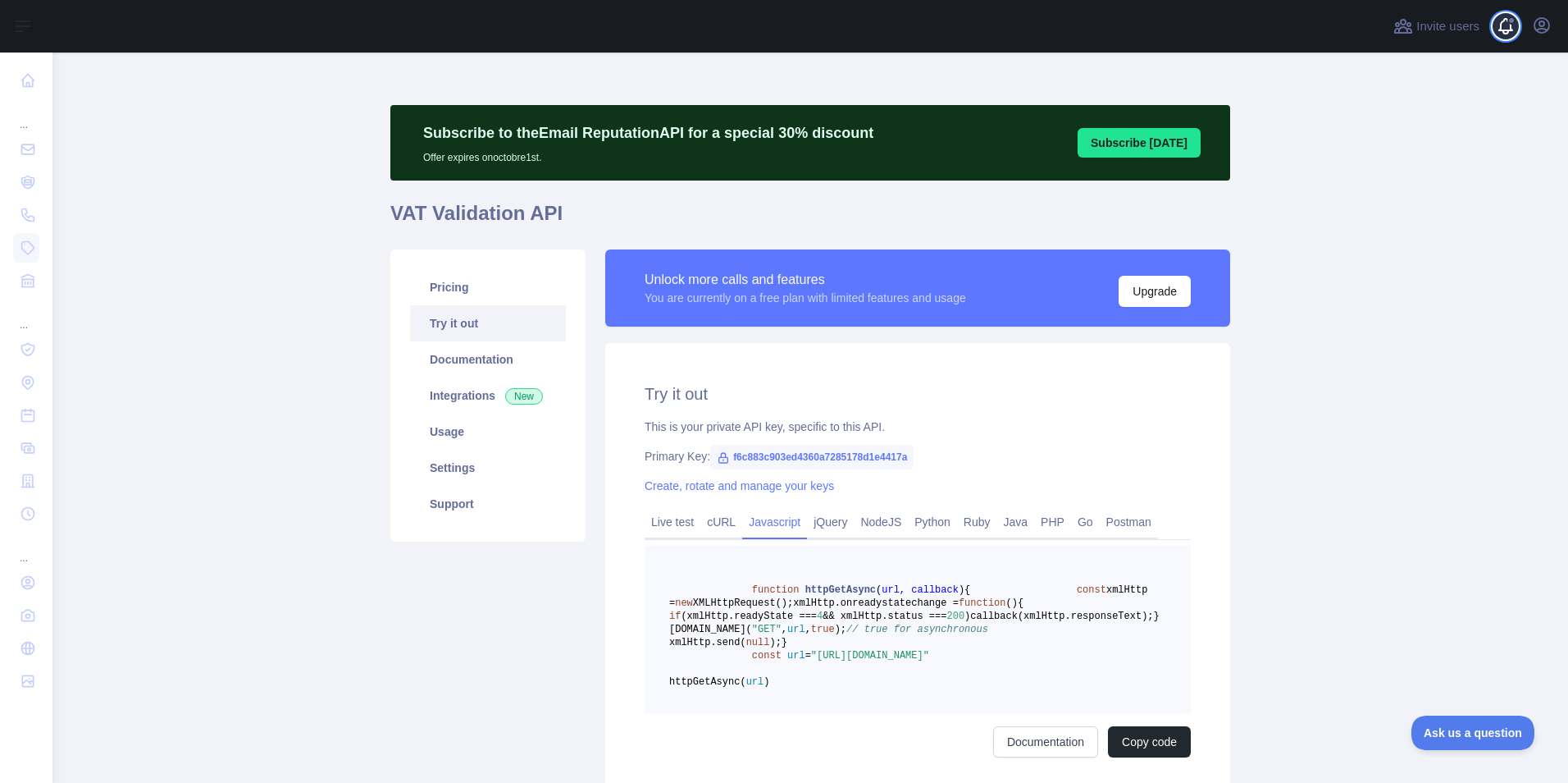
click at [1509, 31] on span at bounding box center [1511, 26] width 33 height 53
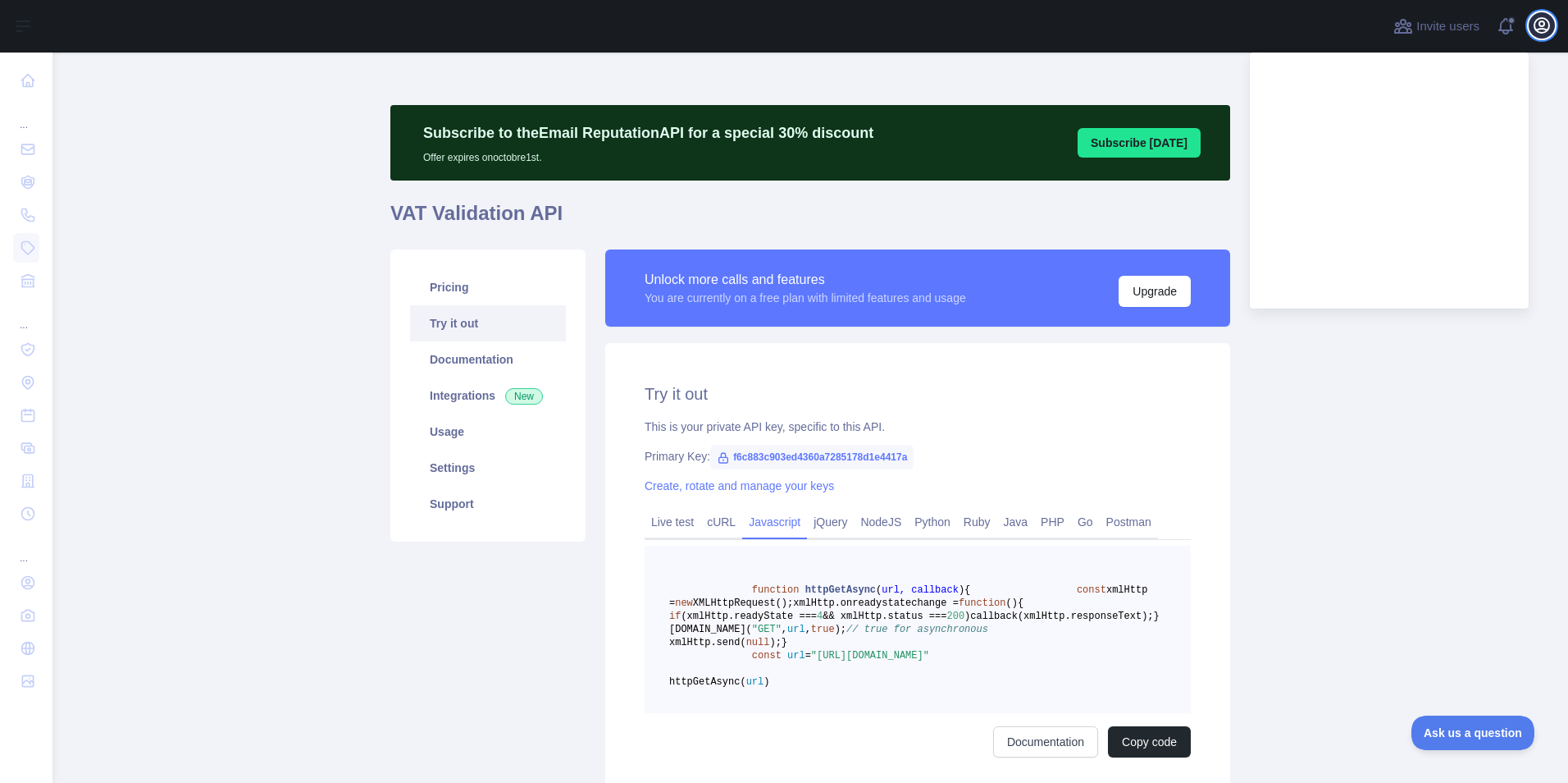
click at [1540, 23] on icon "button" at bounding box center [1541, 25] width 15 height 15
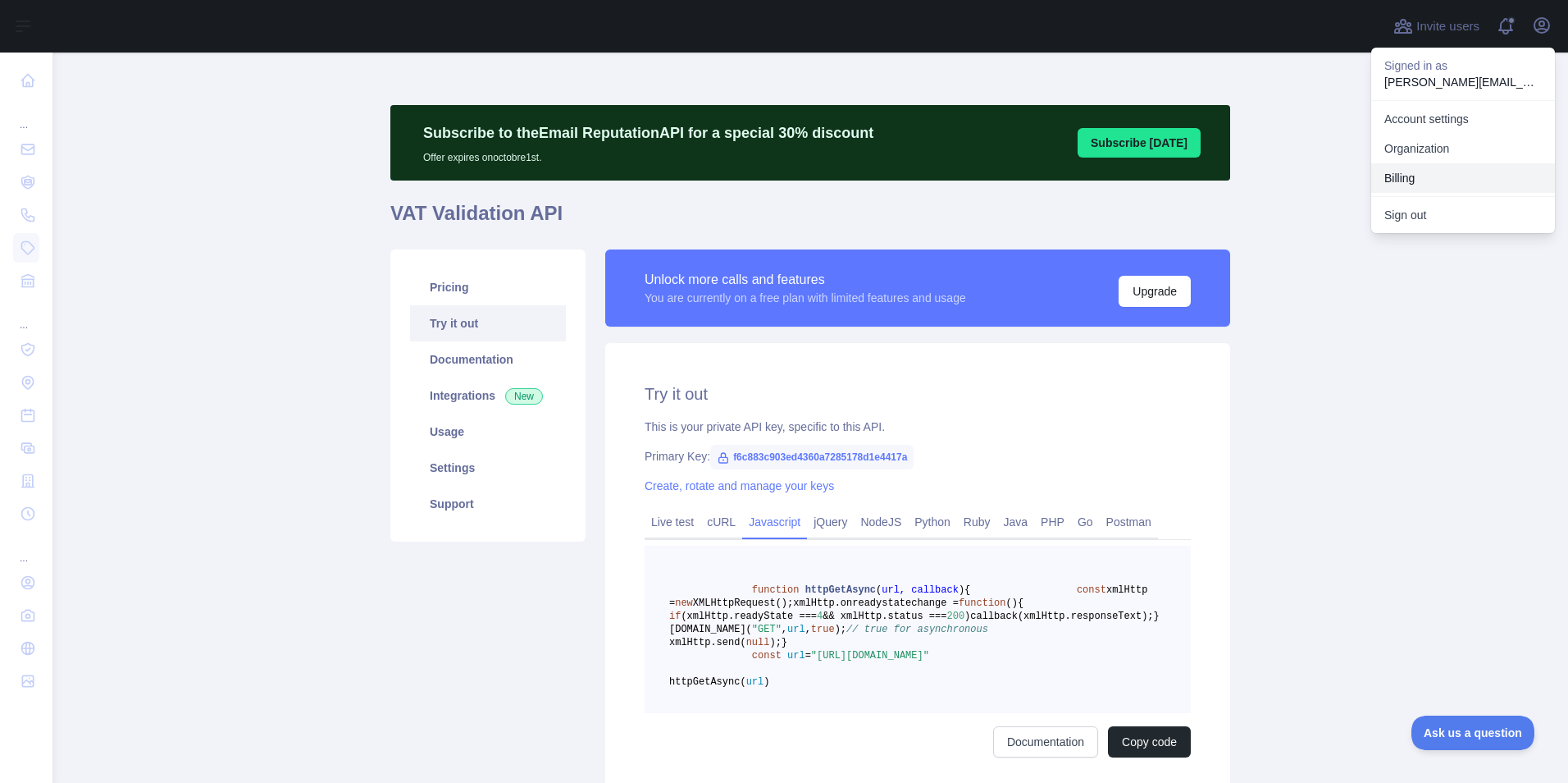
click at [1410, 178] on button "Billing" at bounding box center [1463, 179] width 183 height 30
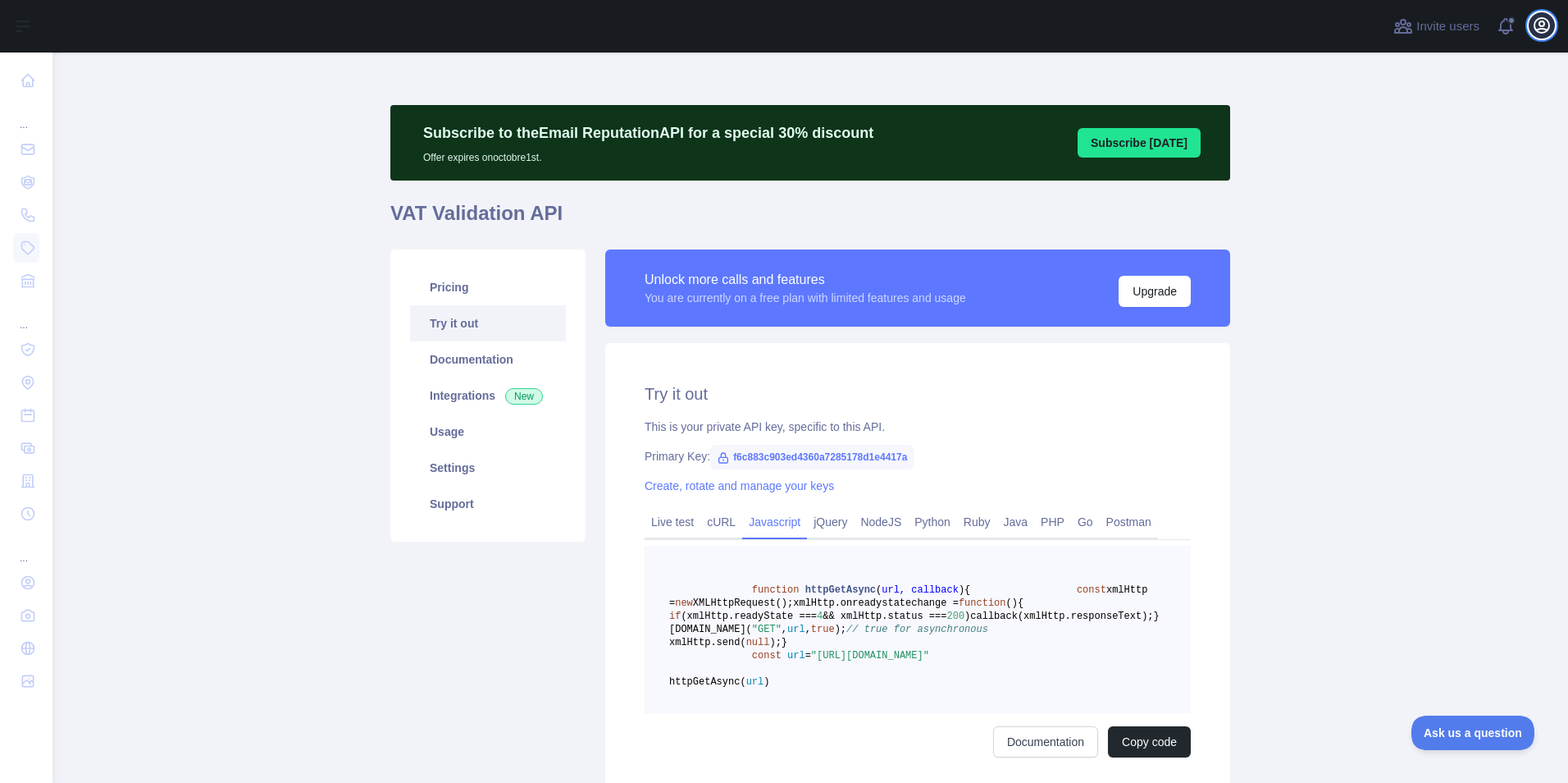
click at [1537, 29] on icon "button" at bounding box center [1542, 26] width 20 height 20
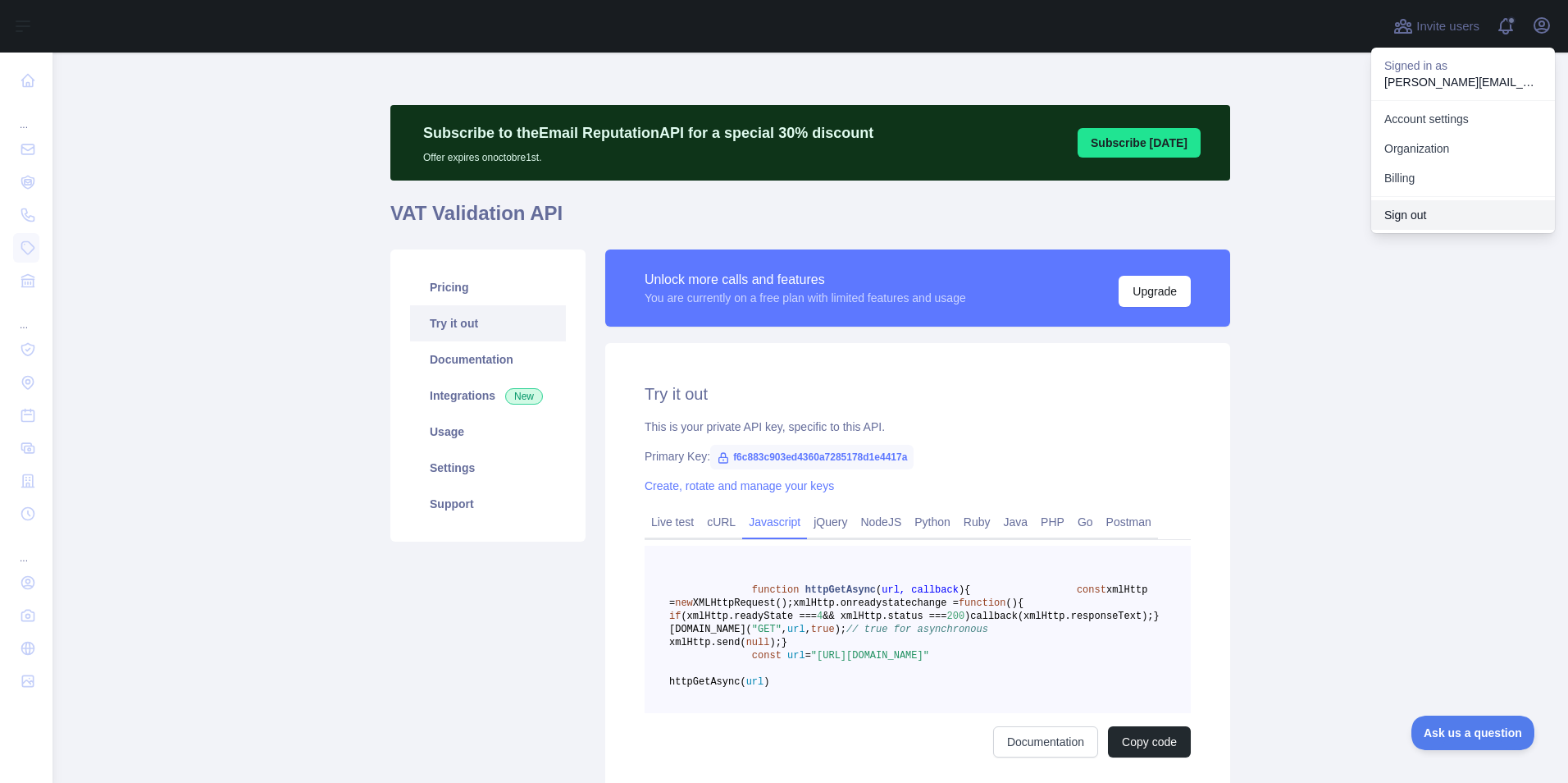
click at [1424, 217] on button "Sign out" at bounding box center [1463, 215] width 183 height 30
